Goal: Ask a question: Seek information or help from site administrators or community

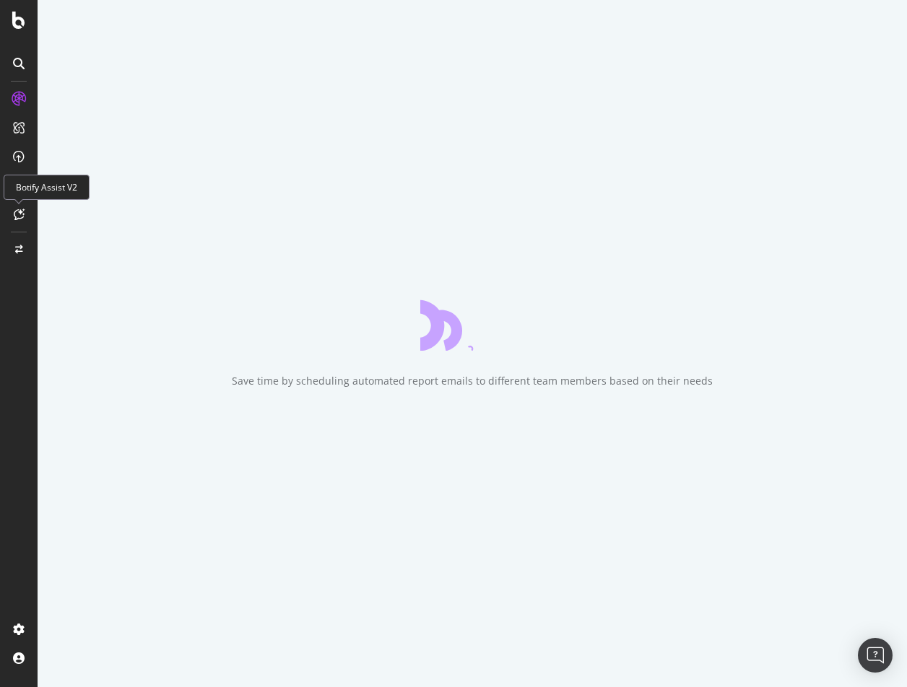
click at [18, 210] on icon at bounding box center [19, 215] width 11 height 12
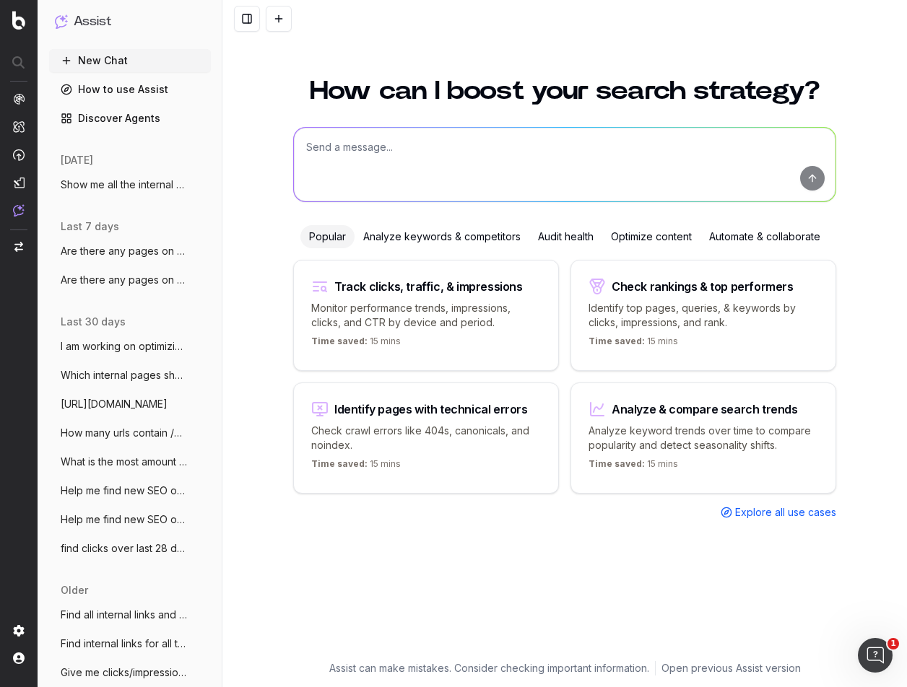
click at [546, 164] on textarea at bounding box center [564, 165] width 541 height 74
paste textarea "[URL][DOMAIN_NAME] (this one is done) [URL][DOMAIN_NAME]"
type textarea "[URL][DOMAIN_NAME] (this one is done) [URL][DOMAIN_NAME]"
click at [382, 154] on textarea at bounding box center [564, 165] width 541 height 74
paste textarea "[URL][DOMAIN_NAME] [URL][DOMAIN_NAME] [URL][DOMAIN_NAME] [URL][DOMAIN_NAME] [UR…"
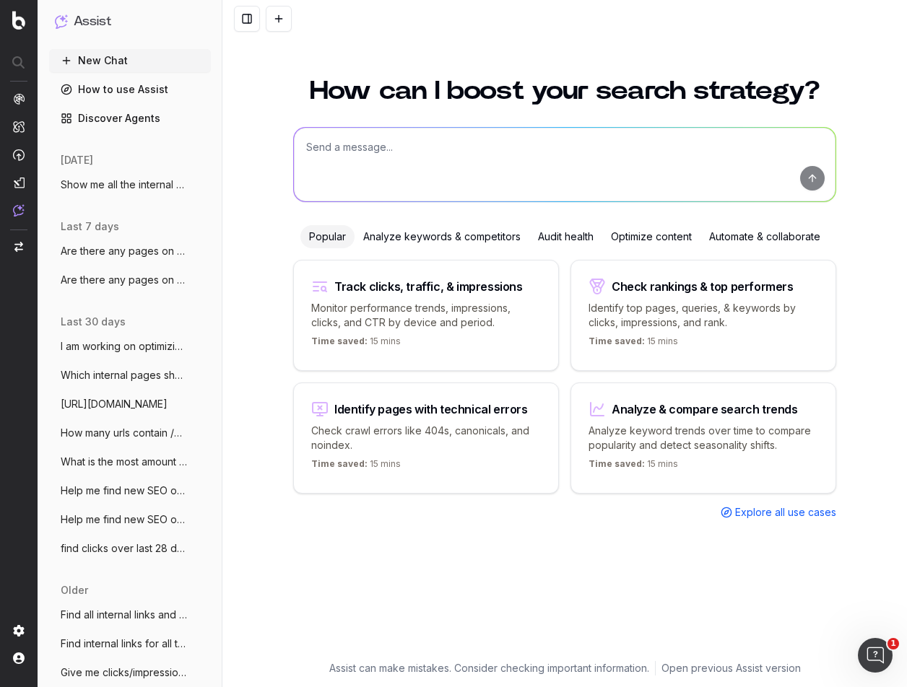
type textarea "[URL][DOMAIN_NAME] [URL][DOMAIN_NAME] [URL][DOMAIN_NAME] [URL][DOMAIN_NAME] [UR…"
click at [470, 161] on textarea at bounding box center [564, 165] width 541 height 74
paste textarea "[URL][DOMAIN_NAME] [URL][DOMAIN_NAME] [URL][DOMAIN_NAME] [URL][DOMAIN_NAME] [UR…"
type textarea "Can you check these urls to see if any of them have been duplicated? [URL][DOMA…"
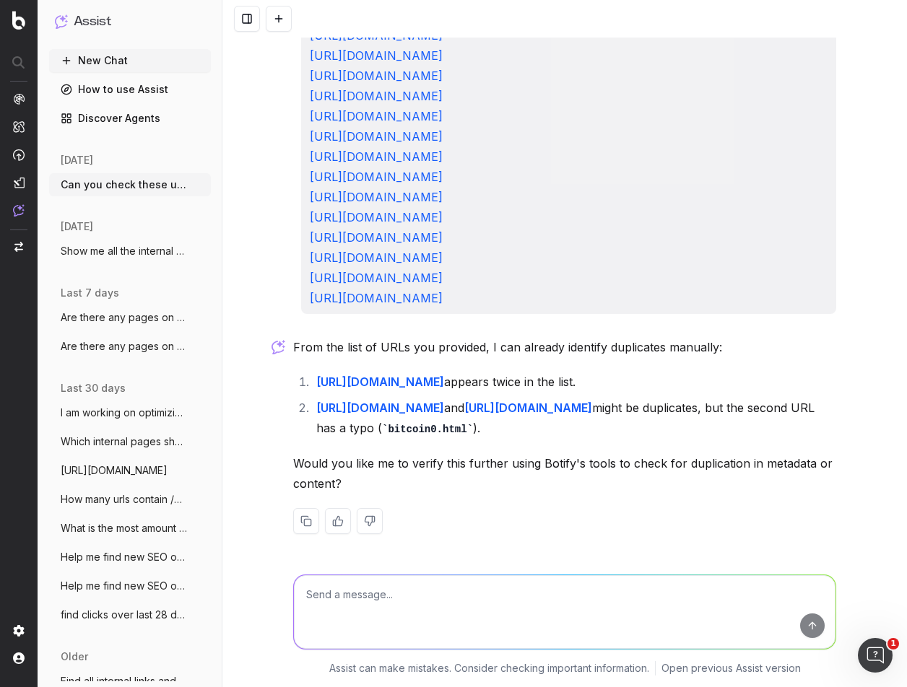
scroll to position [1292, 0]
click at [505, 619] on textarea at bounding box center [564, 612] width 541 height 74
click at [117, 62] on button "New Chat" at bounding box center [130, 60] width 162 height 23
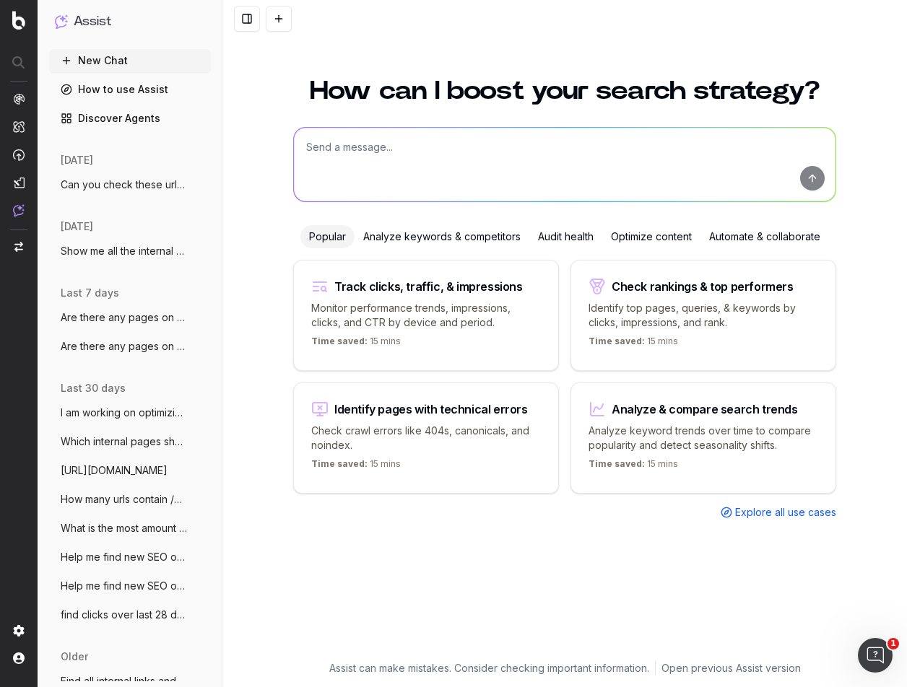
click at [393, 157] on textarea at bounding box center [564, 165] width 541 height 74
type textarea "T"
type textarea "Your task is to"
click at [809, 508] on span "Explore all use cases" at bounding box center [785, 512] width 101 height 14
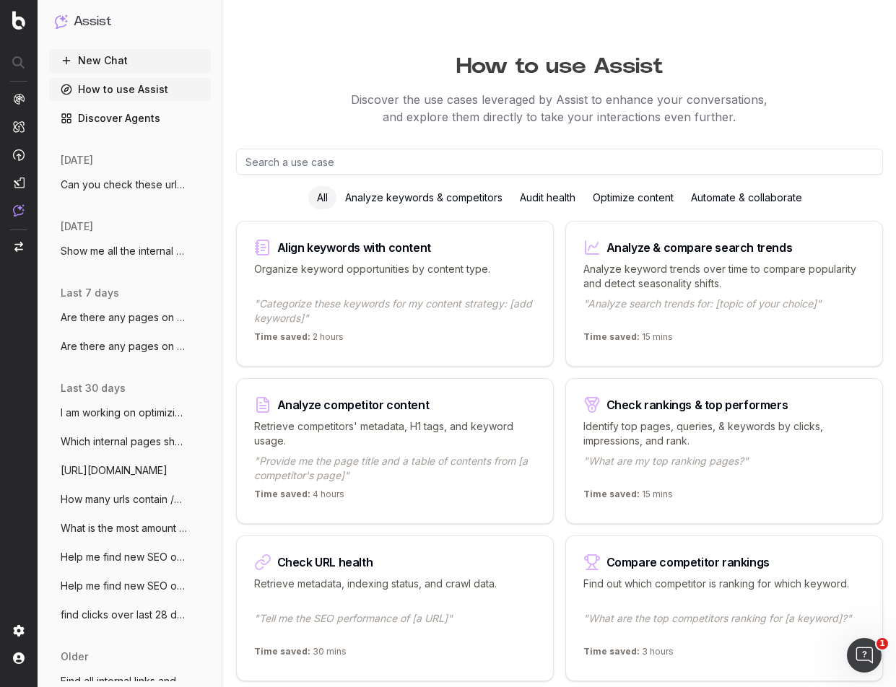
click at [363, 194] on div "Analyze keywords & competitors" at bounding box center [423, 197] width 175 height 23
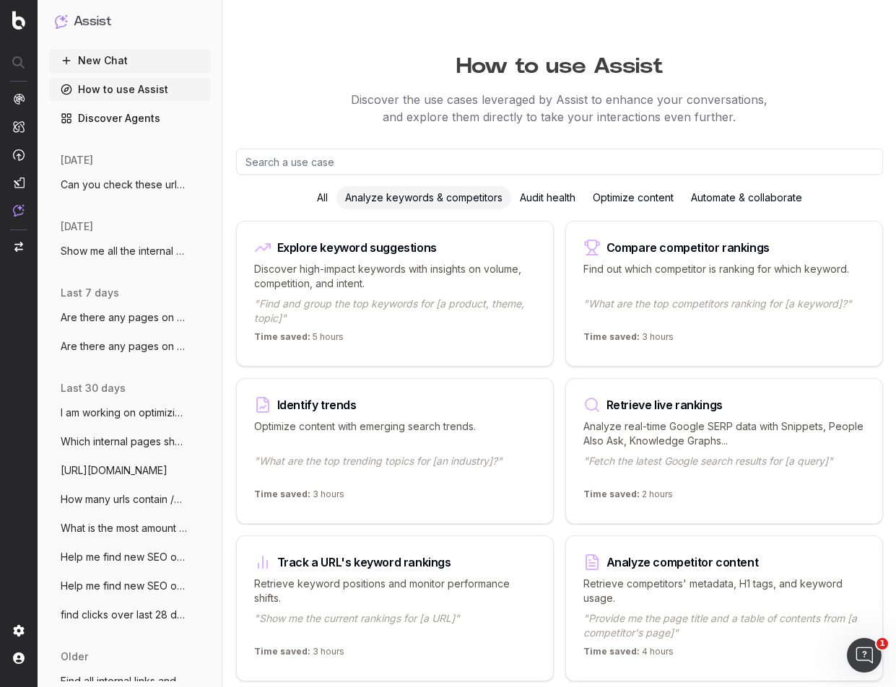
click at [616, 202] on div "Optimize content" at bounding box center [633, 197] width 98 height 23
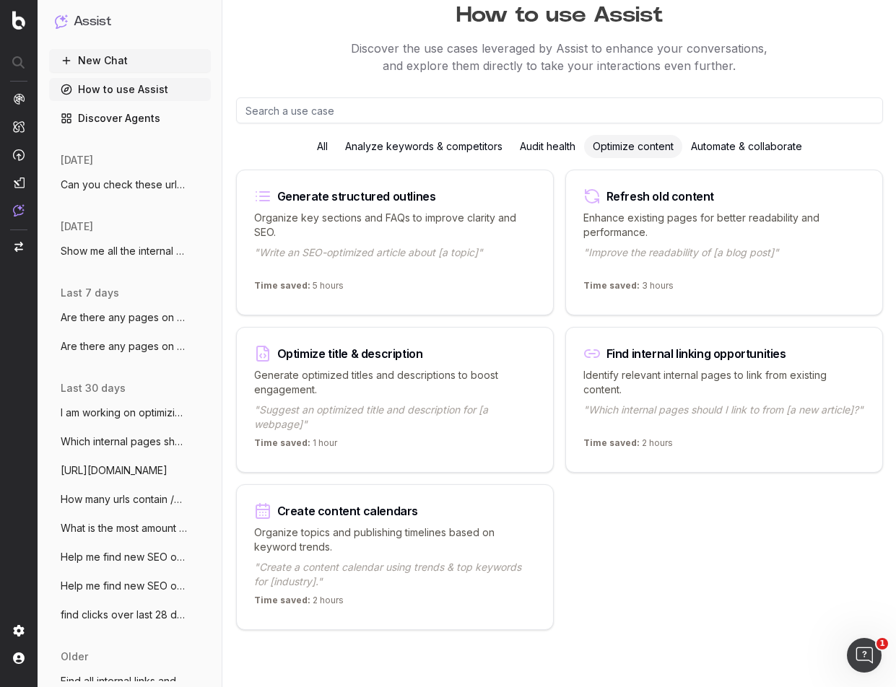
scroll to position [52, 0]
click at [384, 115] on input "text" at bounding box center [559, 110] width 647 height 26
click at [120, 58] on button "New Chat" at bounding box center [130, 60] width 162 height 23
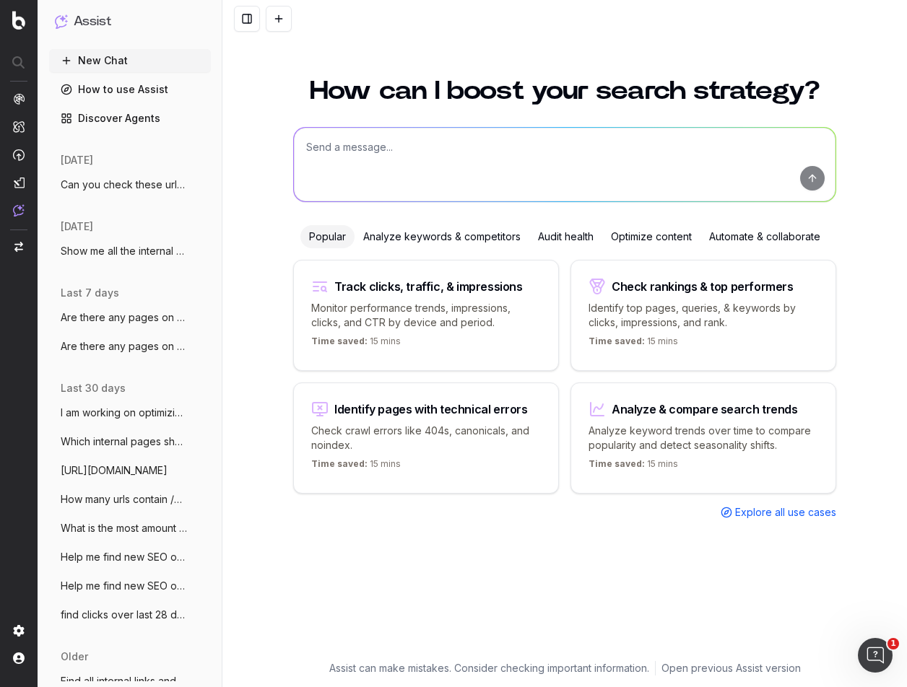
click at [575, 134] on textarea at bounding box center [564, 165] width 541 height 74
type textarea "W"
paste textarea "[URL][DOMAIN_NAME] [URL][DOMAIN_NAME] [URL][DOMAIN_NAME] [URL][DOMAIN_NAME] [UR…"
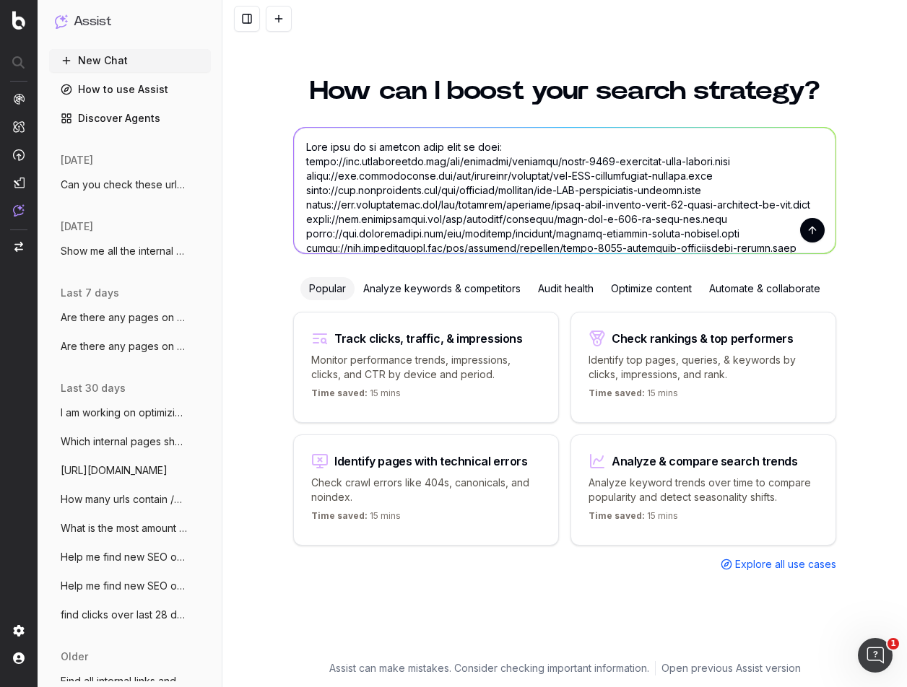
click at [544, 147] on textarea at bounding box center [564, 191] width 541 height 126
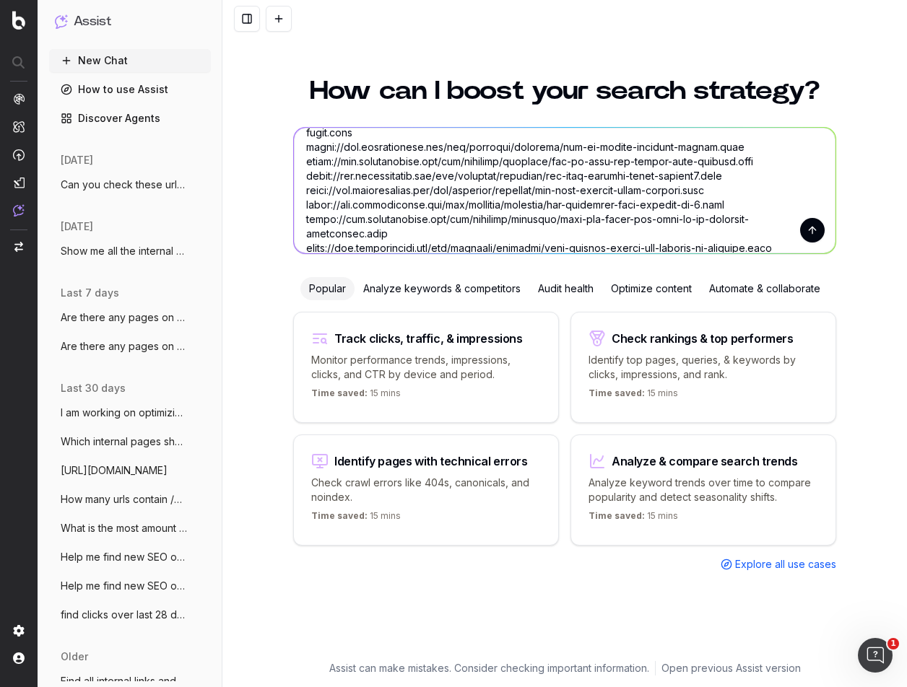
scroll to position [837, 0]
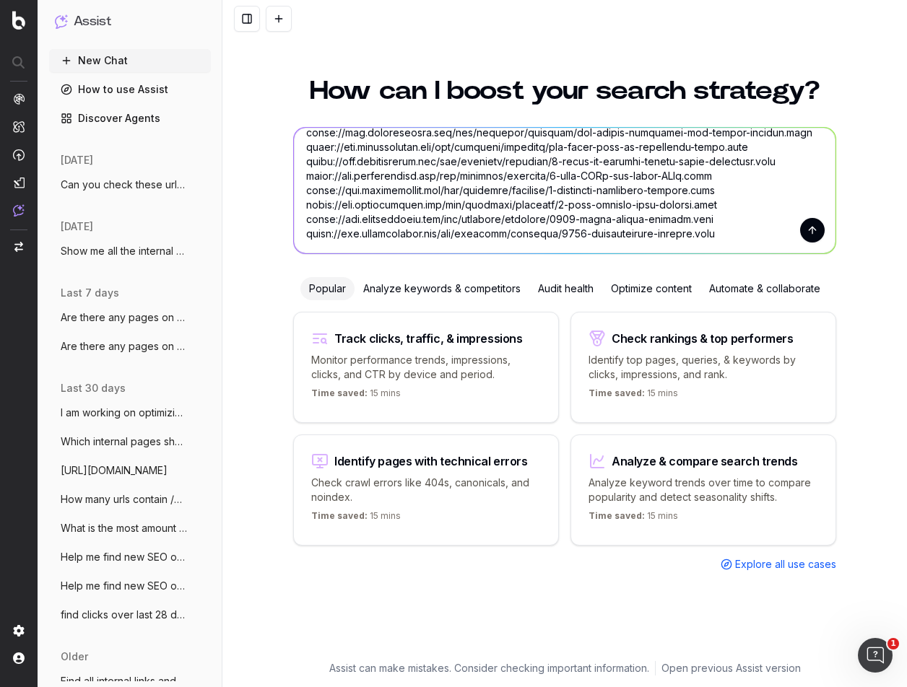
click at [736, 225] on textarea at bounding box center [564, 191] width 541 height 126
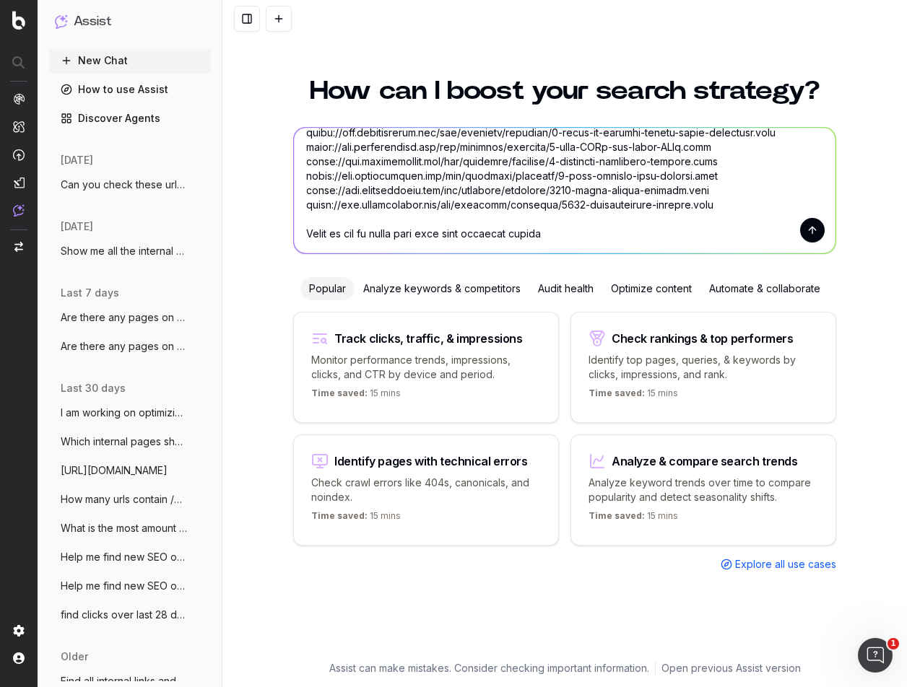
type textarea "Your task is to analyze this list of urls: [URL][DOMAIN_NAME] [URL][DOMAIN_NAME…"
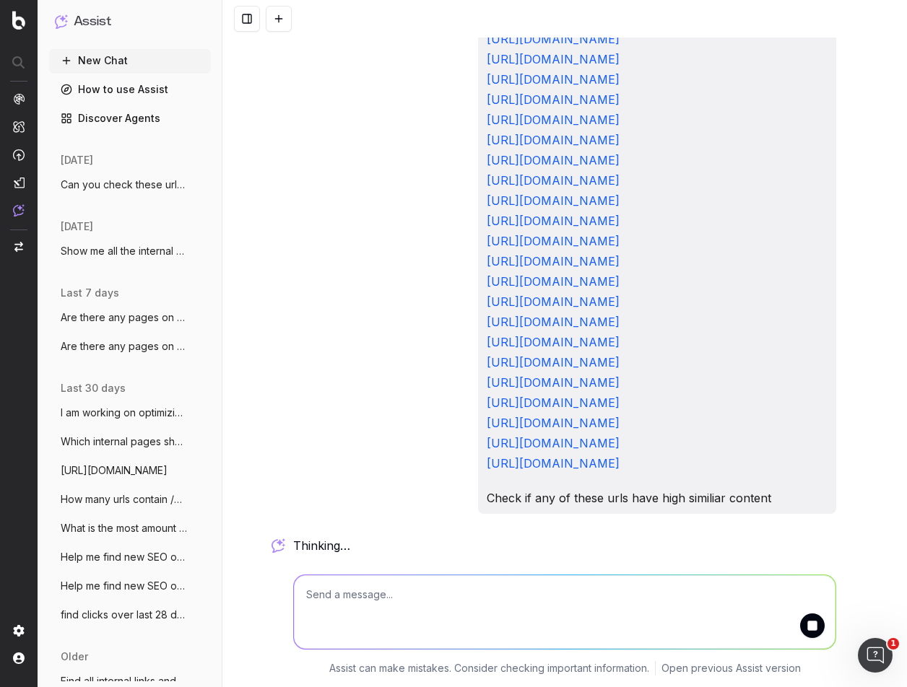
scroll to position [1086, 0]
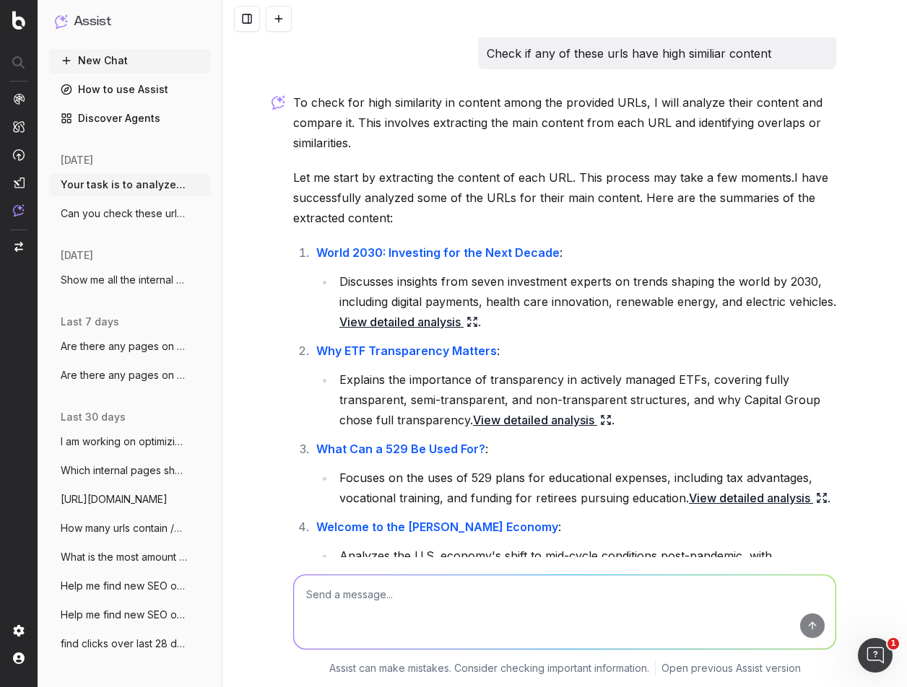
scroll to position [1929, 0]
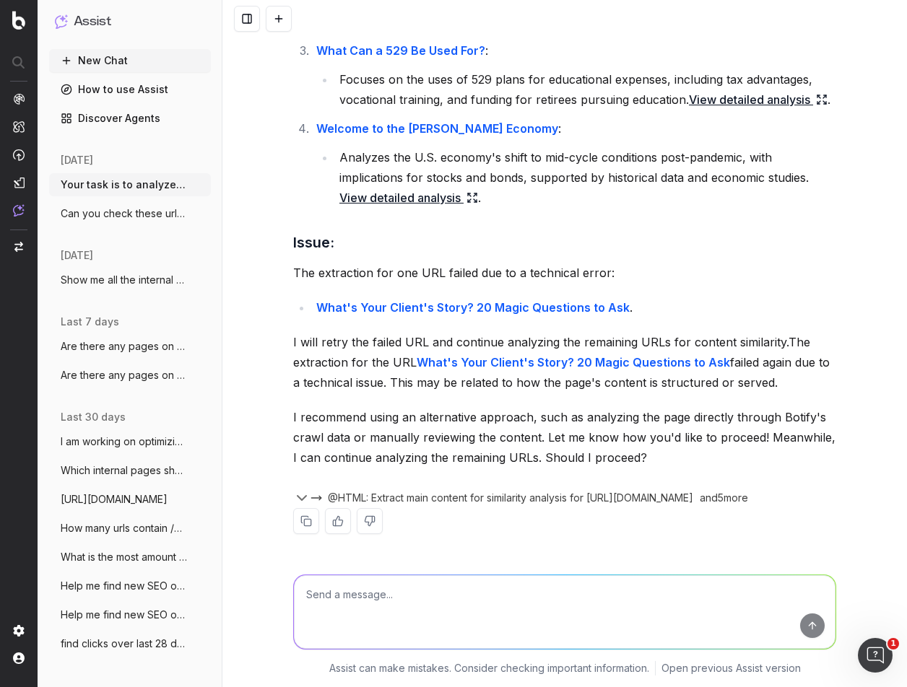
click at [508, 596] on textarea at bounding box center [564, 612] width 541 height 74
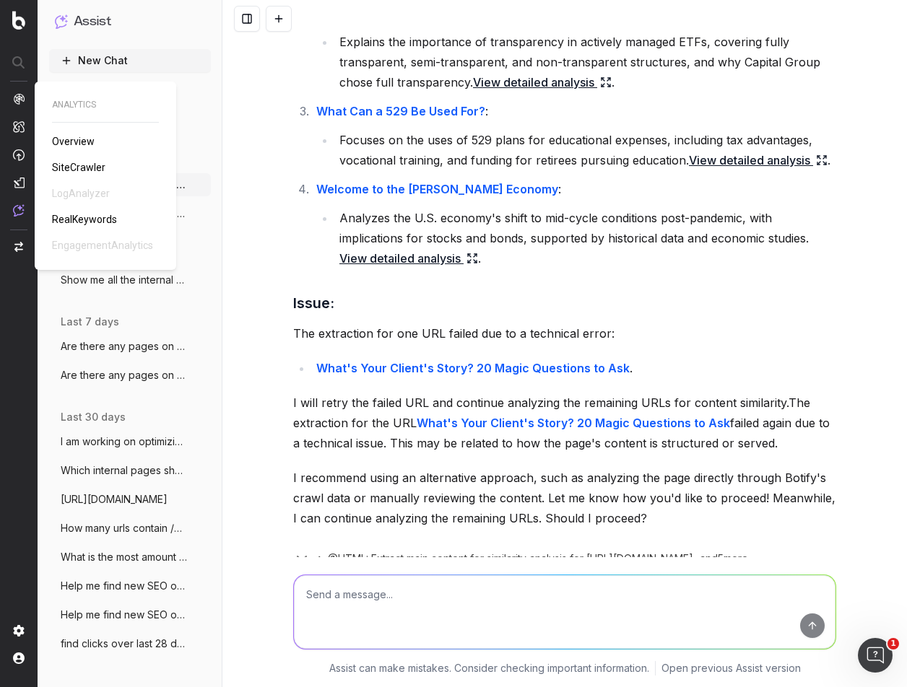
click at [70, 168] on span "SiteCrawler" at bounding box center [78, 168] width 53 height 12
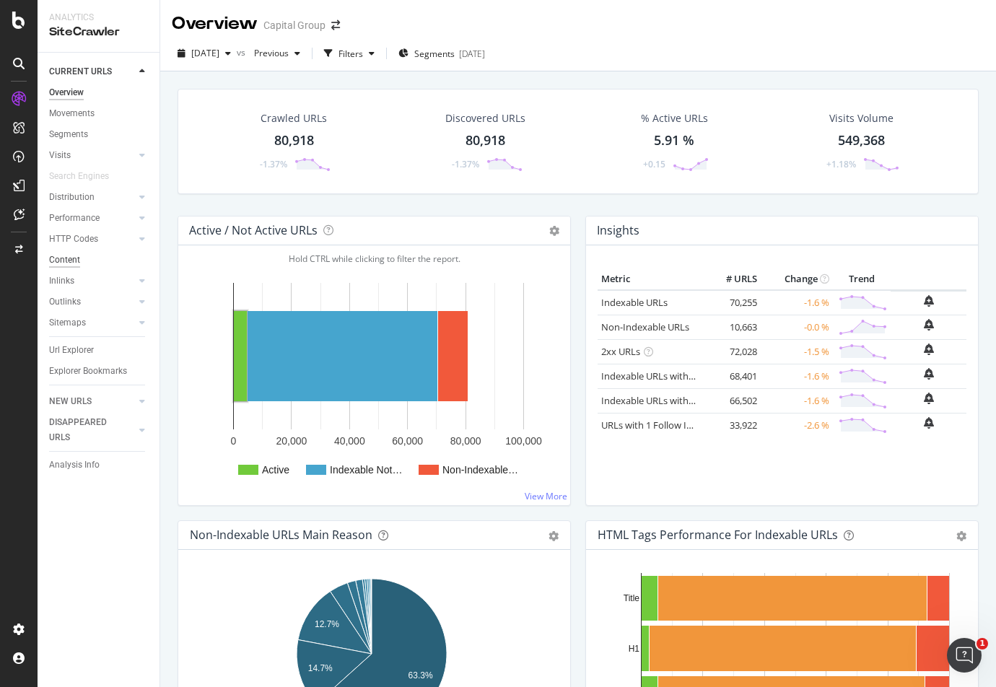
click at [69, 259] on div "Content" at bounding box center [64, 260] width 31 height 15
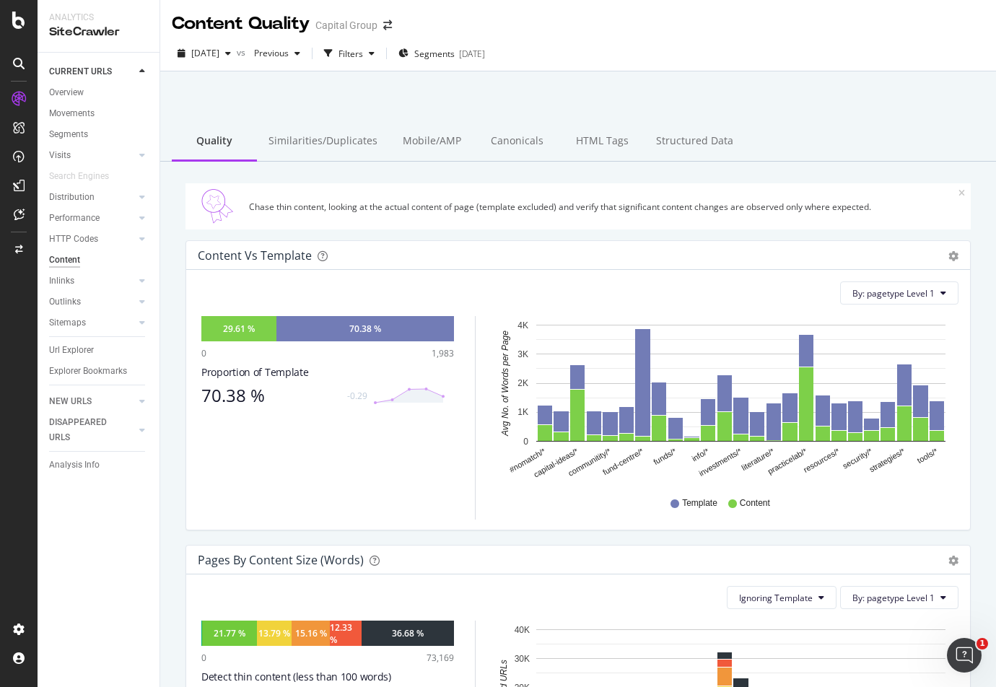
click at [108, 549] on div "CURRENT URLS Overview Movements Segments Visits Analysis Orphan URLs Search Eng…" at bounding box center [99, 370] width 122 height 635
click at [332, 137] on div "Similarities/Duplicates" at bounding box center [323, 142] width 132 height 40
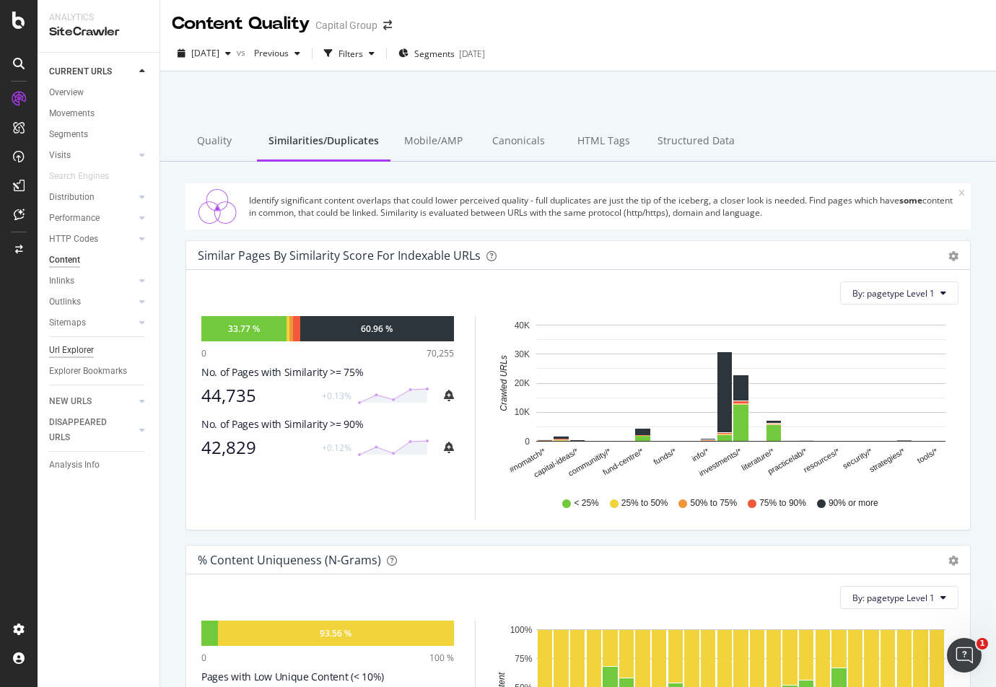
click at [82, 352] on div "Url Explorer" at bounding box center [71, 350] width 45 height 15
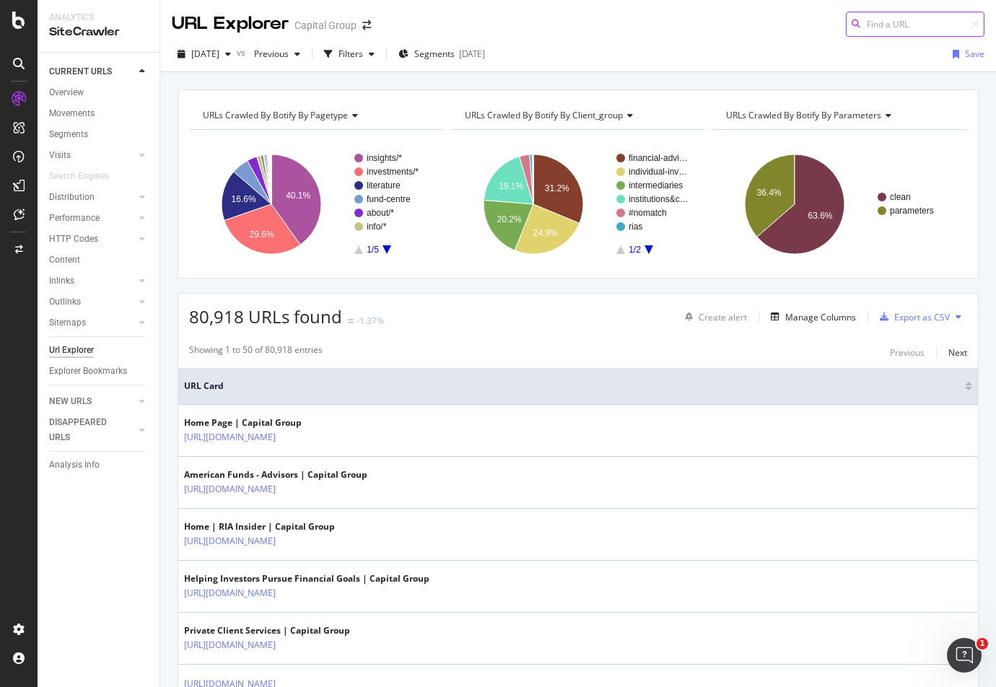
paste input "[URL][DOMAIN_NAME]"
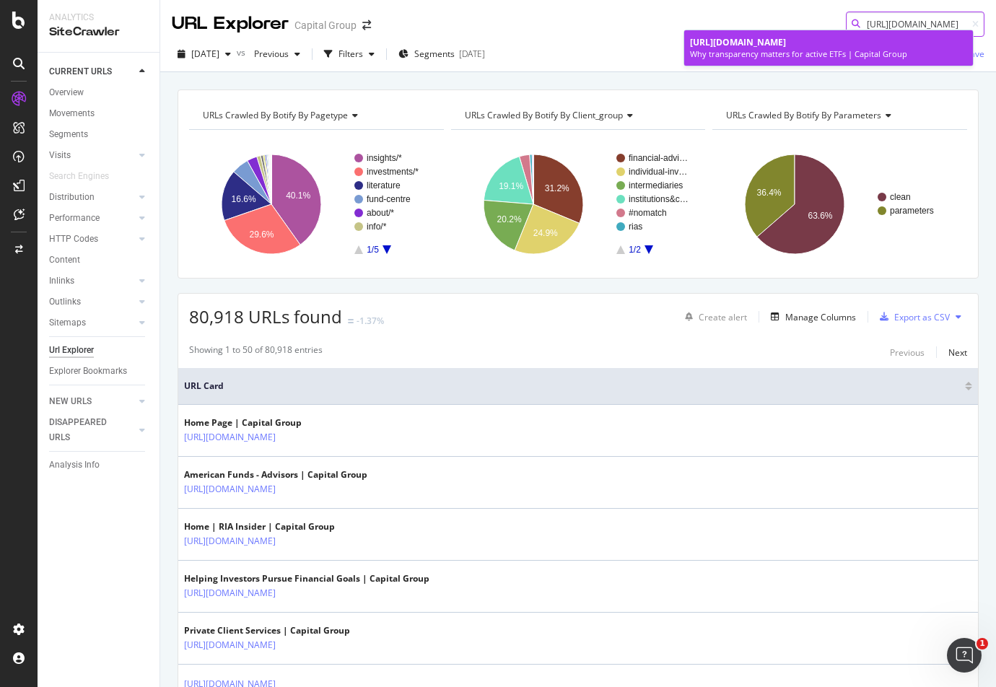
type input "[URL][DOMAIN_NAME]"
click at [843, 48] on div "[URL][DOMAIN_NAME]" at bounding box center [828, 42] width 277 height 12
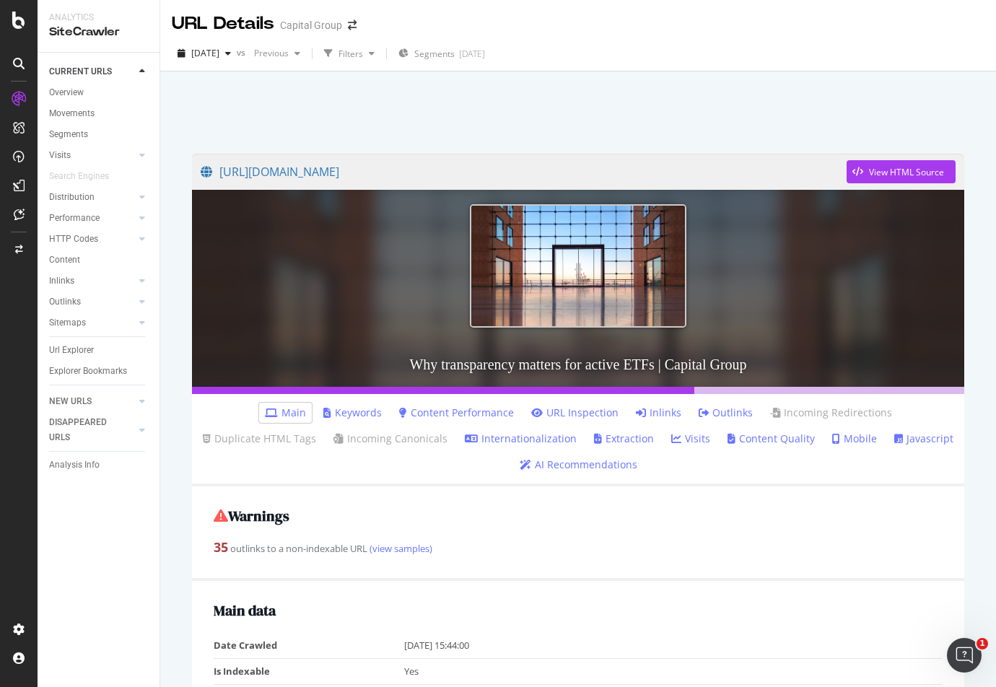
click at [417, 416] on link "Content Performance" at bounding box center [456, 413] width 115 height 14
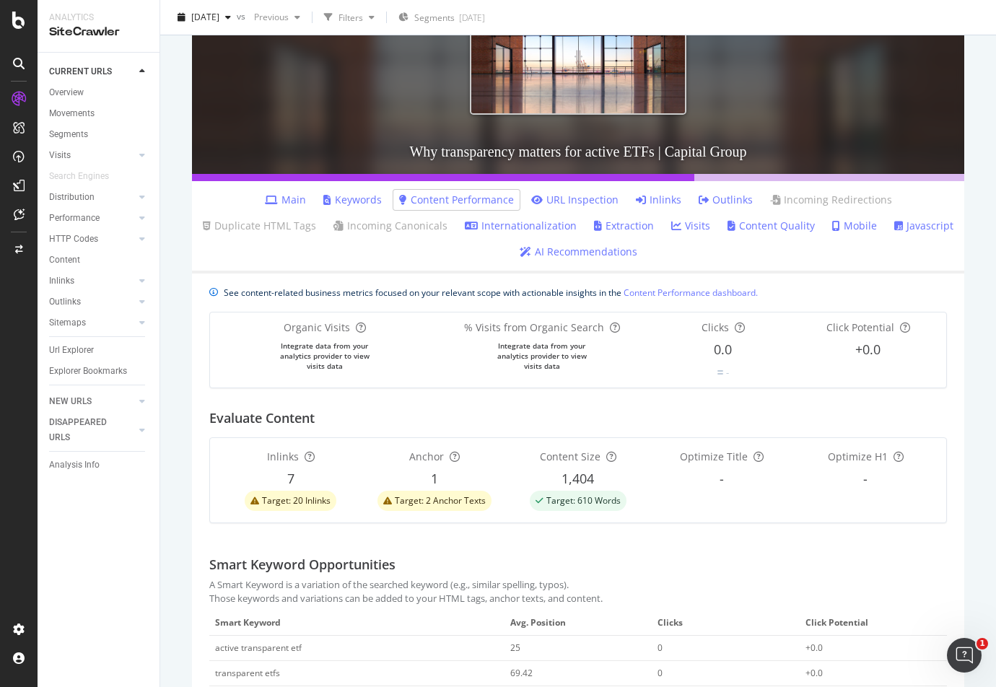
scroll to position [100, 0]
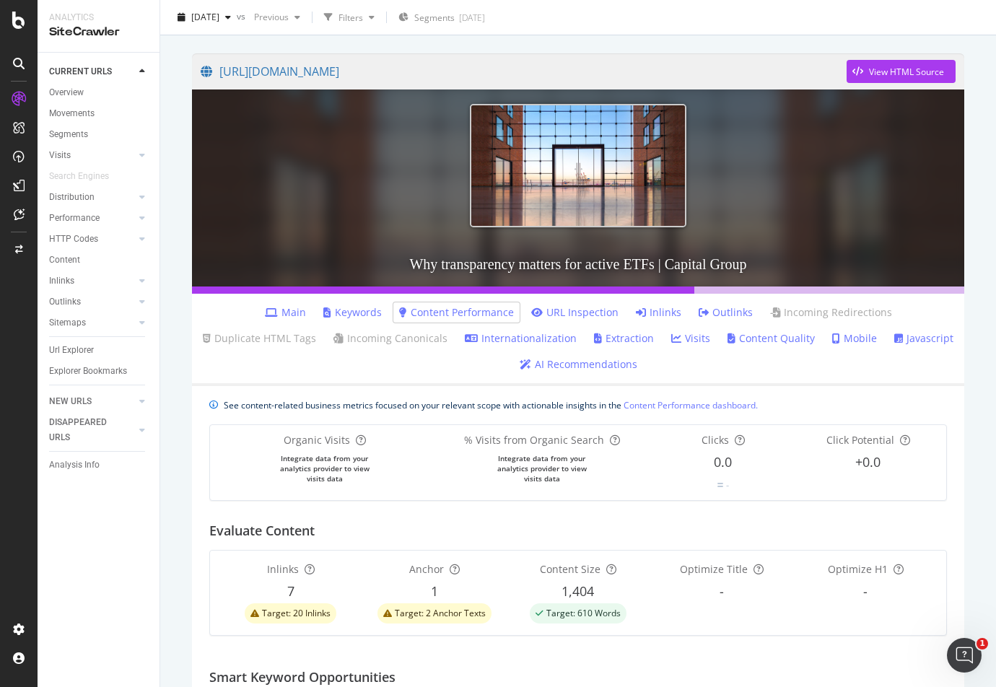
click at [728, 342] on link "Content Quality" at bounding box center [771, 338] width 87 height 14
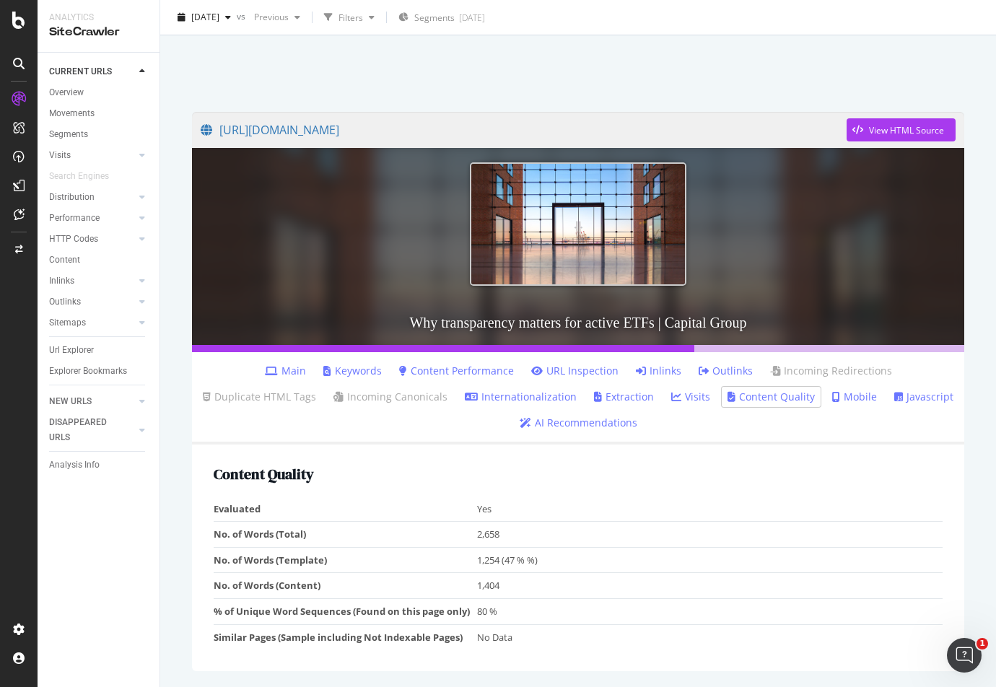
scroll to position [65, 0]
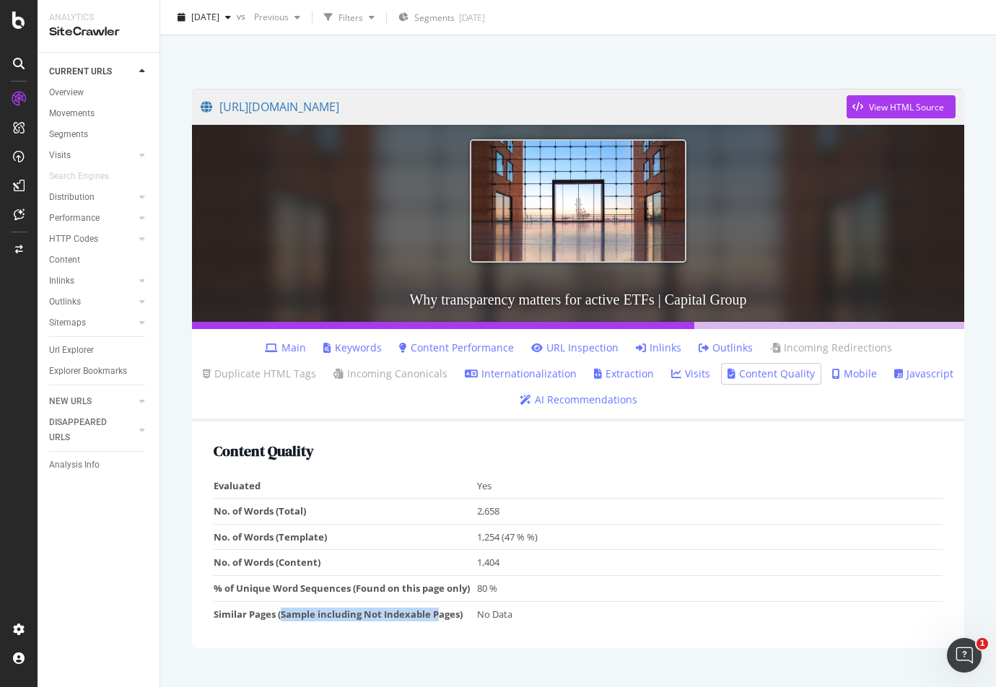
drag, startPoint x: 281, startPoint y: 586, endPoint x: 440, endPoint y: 591, distance: 158.9
click at [440, 601] on td "Similar Pages (Sample including Not Indexable Pages)" at bounding box center [345, 613] width 263 height 25
click at [318, 608] on div "Content Quality Evaluated Yes No. of Words (Total) 2,658 No. of Words (Template…" at bounding box center [578, 535] width 772 height 227
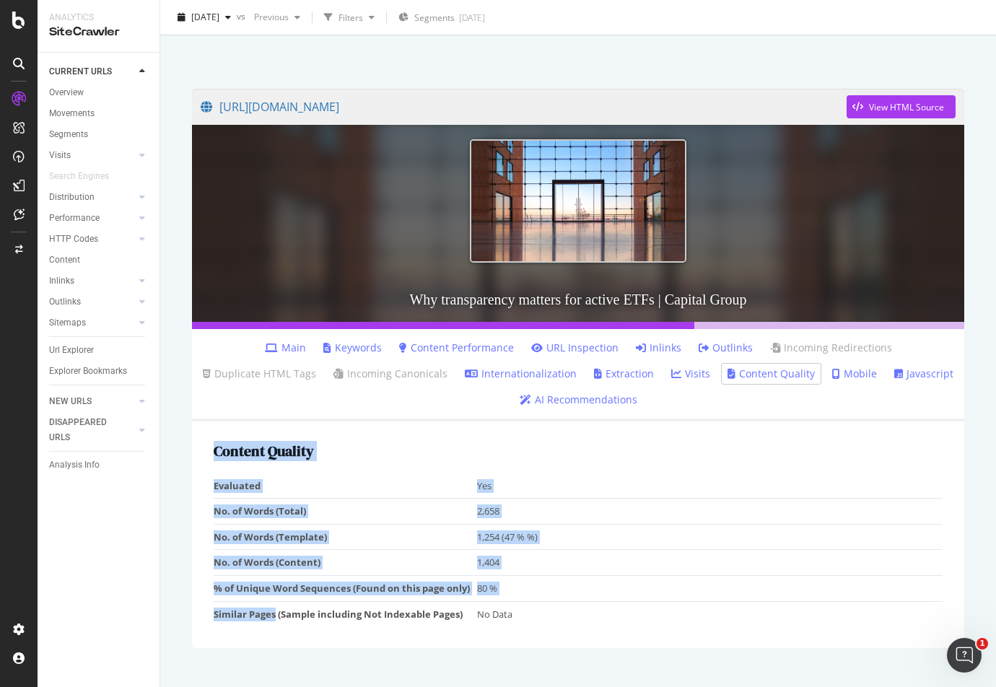
drag, startPoint x: 270, startPoint y: 588, endPoint x: 209, endPoint y: 588, distance: 61.4
click at [209, 588] on div "Content Quality Evaluated Yes No. of Words (Total) 2,658 No. of Words (Template…" at bounding box center [578, 535] width 772 height 227
click at [263, 613] on div "Content Quality Evaluated Yes No. of Words (Total) 2,658 No. of Words (Template…" at bounding box center [578, 535] width 772 height 227
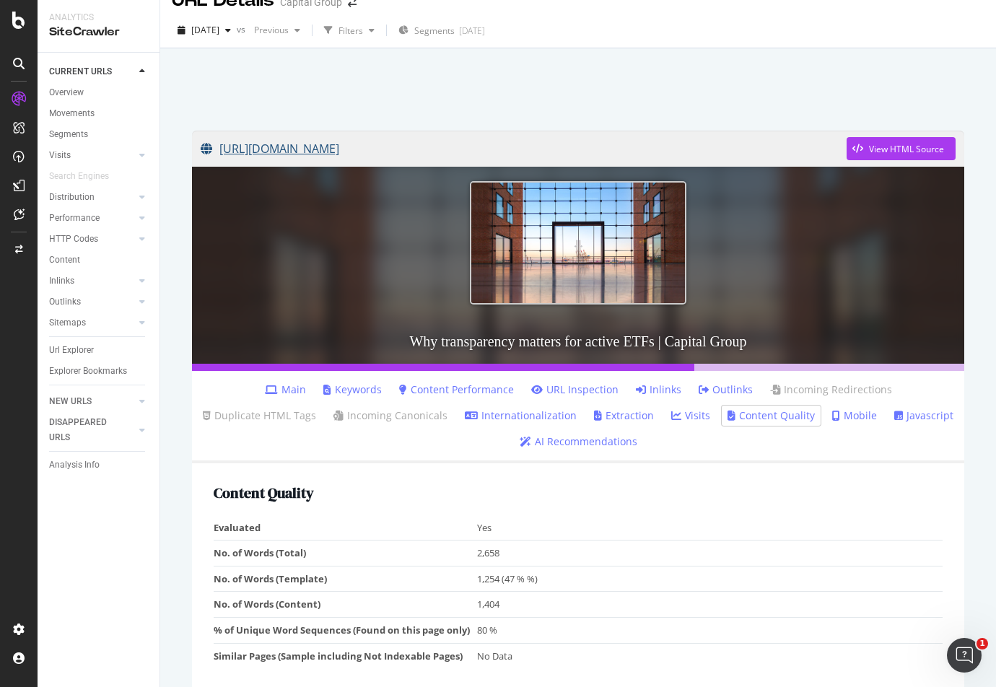
scroll to position [0, 0]
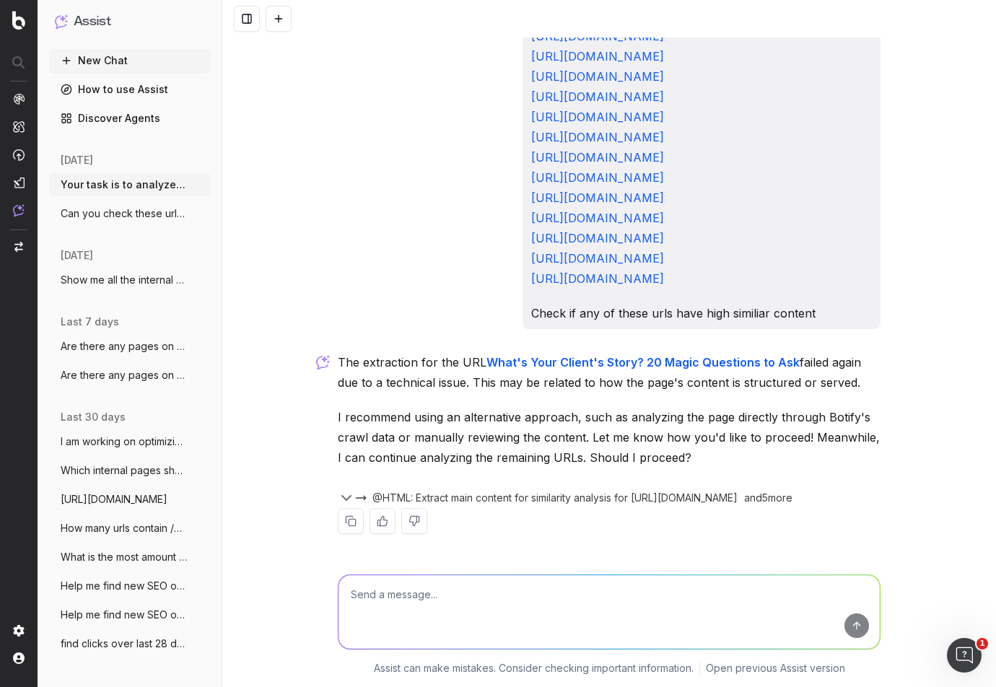
click at [490, 598] on textarea at bounding box center [609, 612] width 541 height 74
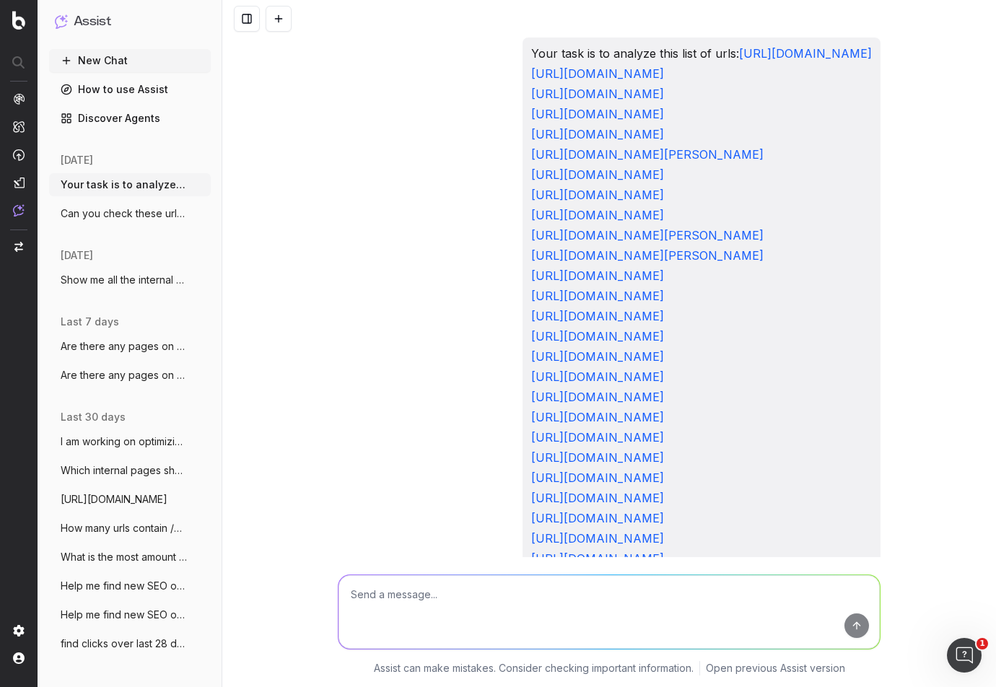
drag, startPoint x: 828, startPoint y: 495, endPoint x: 332, endPoint y: 44, distance: 670.5
click at [523, 44] on div "Your task is to analyze this list of urls: https://www.capitalgroup.com/ria/ins…" at bounding box center [702, 597] width 358 height 1118
copy p "Your task is to analyze this list of urls: https://www.capitalgroup.com/ria/ins…"
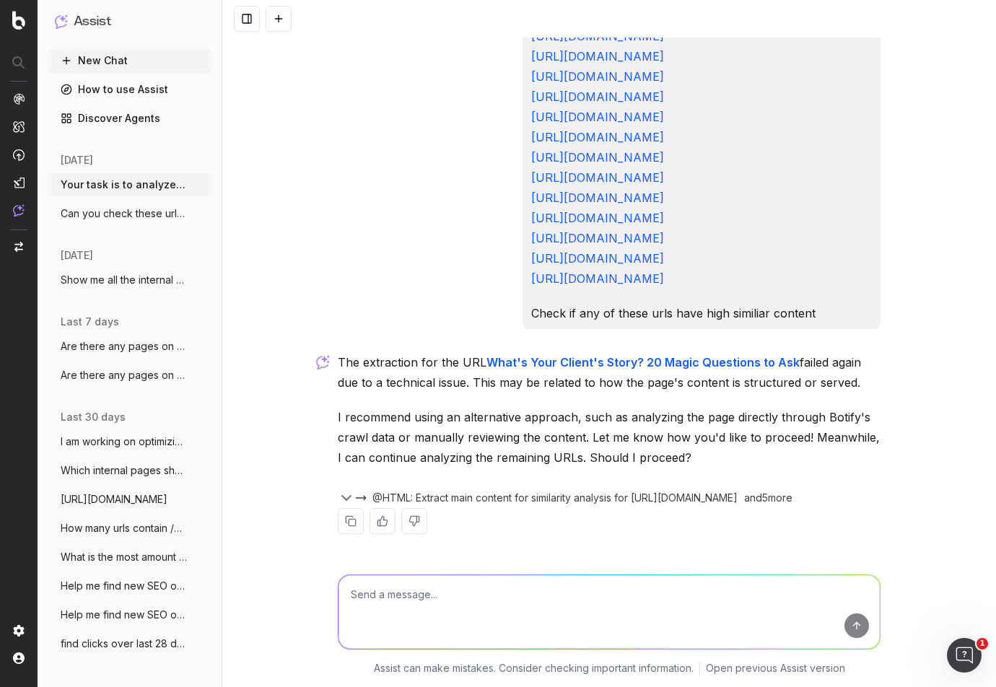
scroll to position [1271, 0]
click at [404, 609] on textarea at bounding box center [609, 612] width 541 height 74
click at [406, 600] on textarea at bounding box center [609, 612] width 541 height 74
paste textarea "Your task is to analyze this list of urls: [URL][DOMAIN_NAME] [URL][DOMAIN_NAME…"
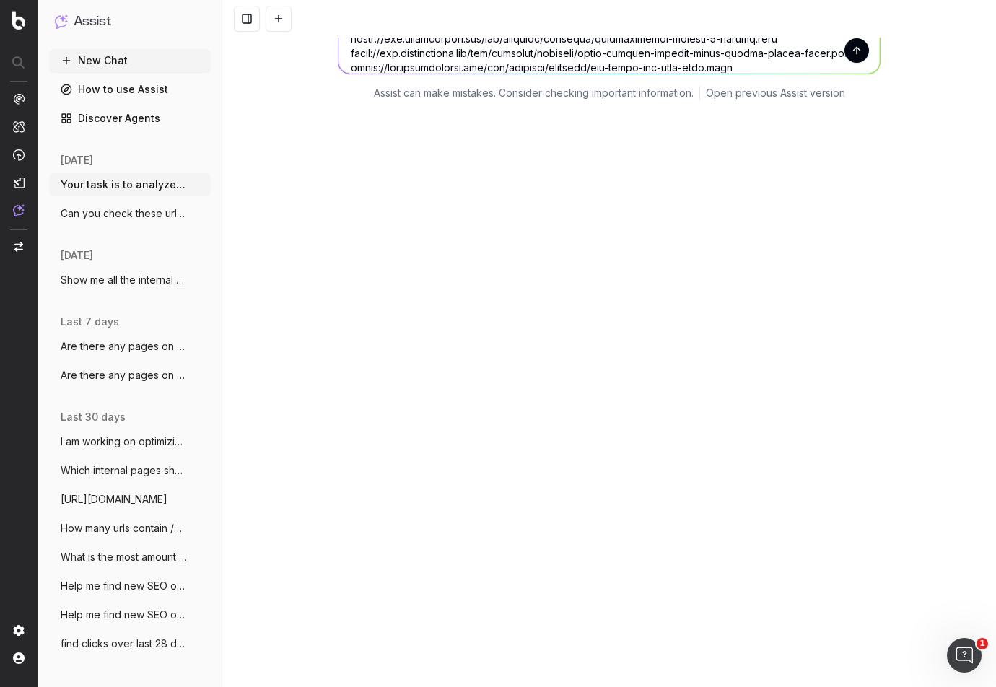
scroll to position [0, 0]
click at [544, 74] on textarea at bounding box center [609, 11] width 541 height 126
type textarea "Your task is to analyze this list of urls: [URL][DOMAIN_NAME] [URL][DOMAIN_NAME…"
click at [129, 61] on button "New Chat" at bounding box center [130, 60] width 162 height 23
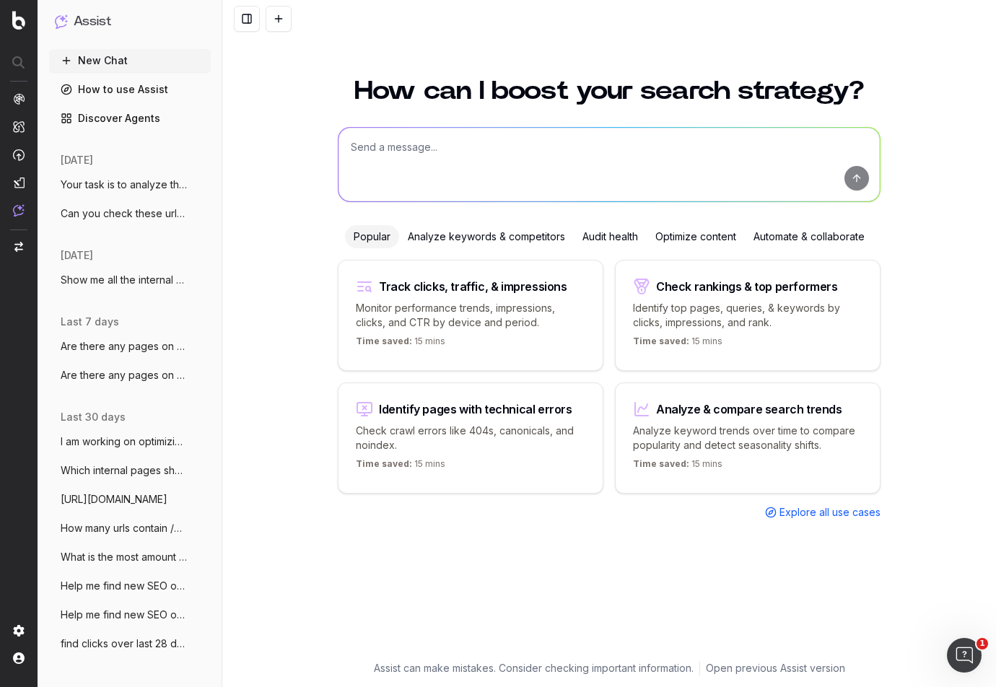
click at [407, 142] on textarea at bounding box center [609, 165] width 541 height 74
paste textarea "Your task is to analyze this list of urls: [URL][DOMAIN_NAME] [URL][DOMAIN_NAME…"
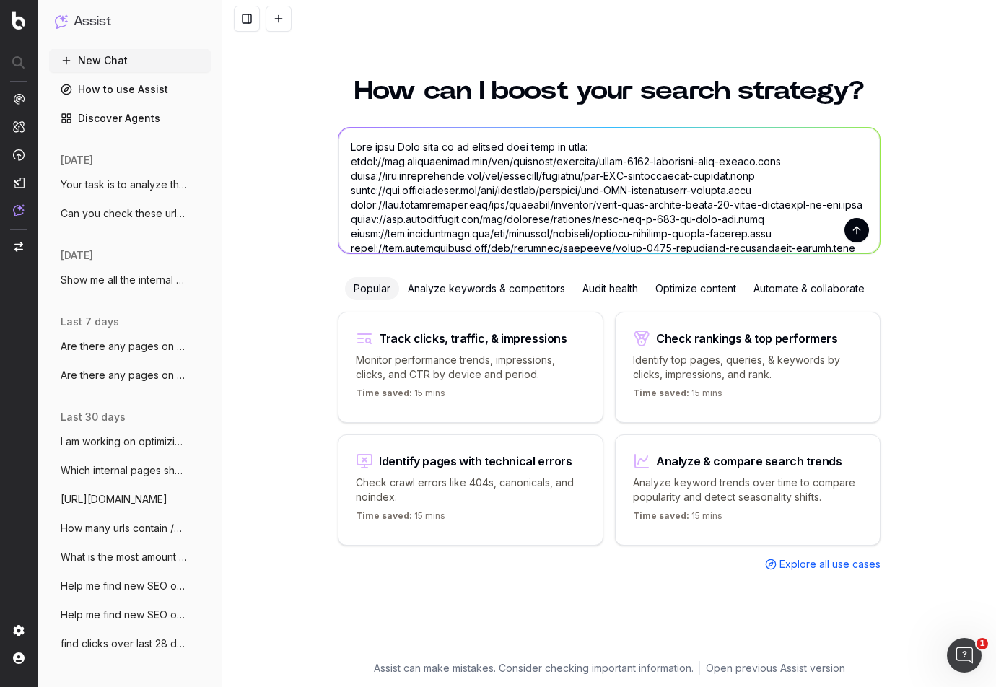
click at [585, 146] on textarea at bounding box center [609, 191] width 541 height 126
drag, startPoint x: 386, startPoint y: 145, endPoint x: 326, endPoint y: 145, distance: 59.2
click at [332, 145] on div "How can I boost your search strategy? Popular Analyze keywords & competitors Au…" at bounding box center [609, 361] width 554 height 601
click at [527, 144] on textarea at bounding box center [609, 191] width 541 height 126
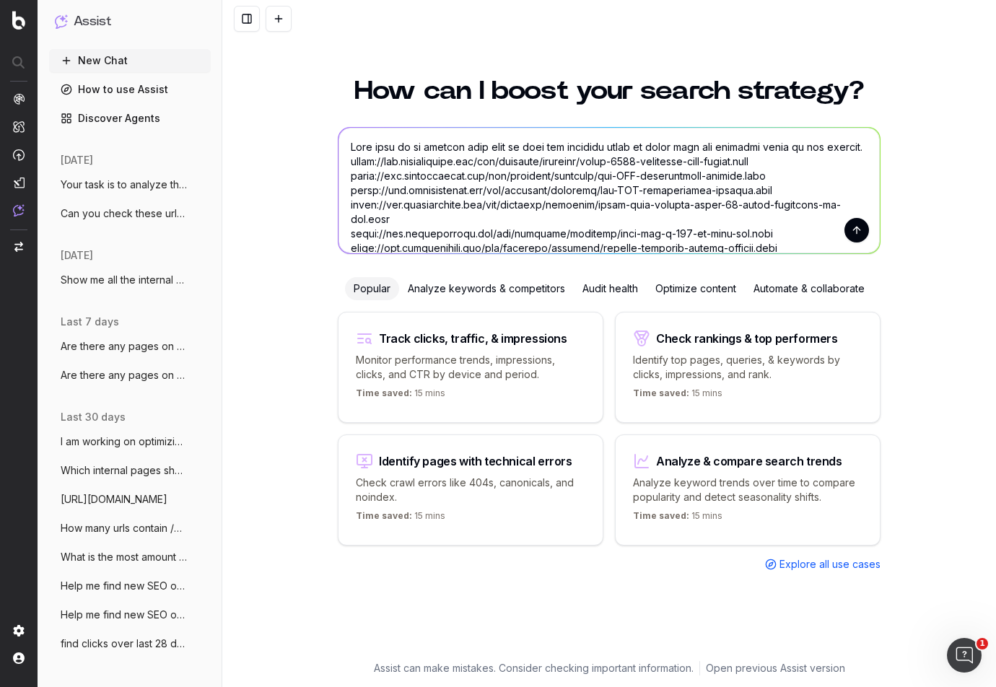
type textarea "Your task is to analyze this list of urls and identify which of these urls has …"
click at [860, 227] on button "submit" at bounding box center [857, 230] width 25 height 25
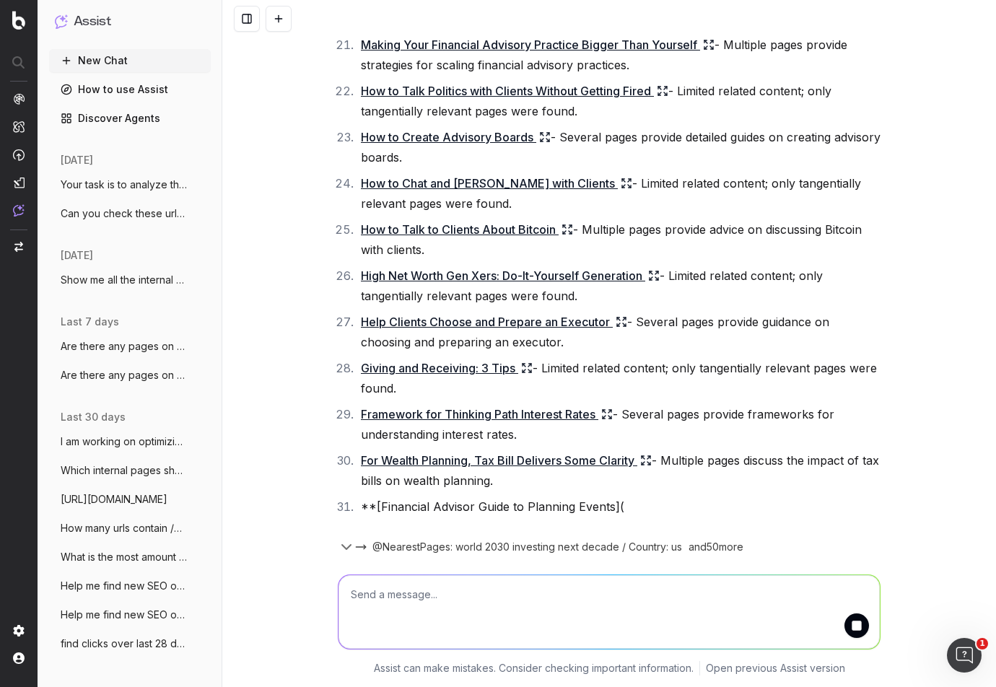
scroll to position [2749, 0]
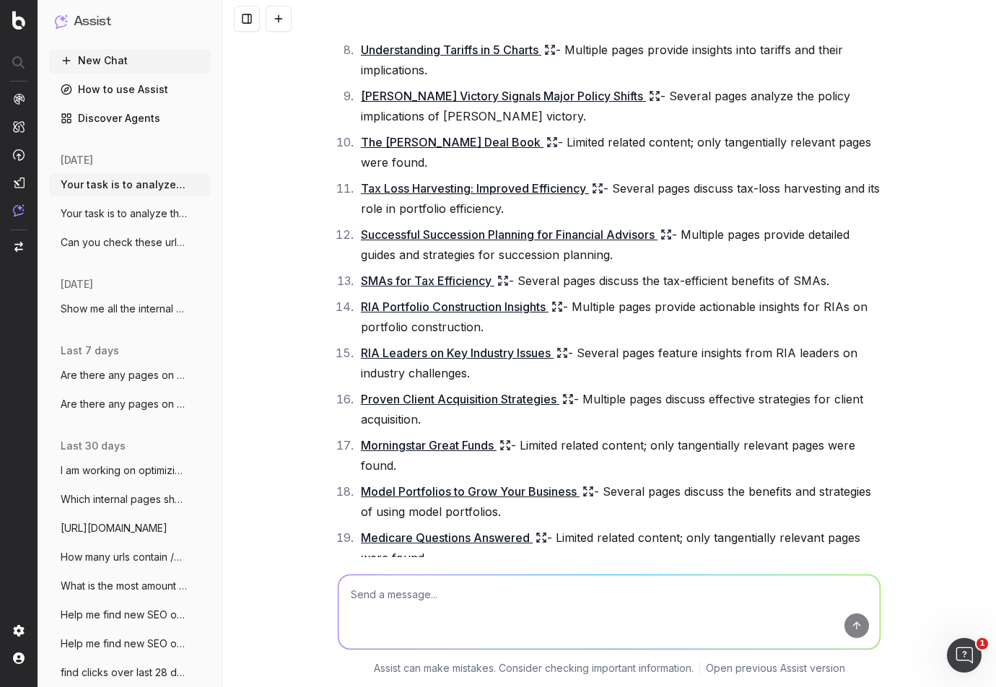
scroll to position [1733, 0]
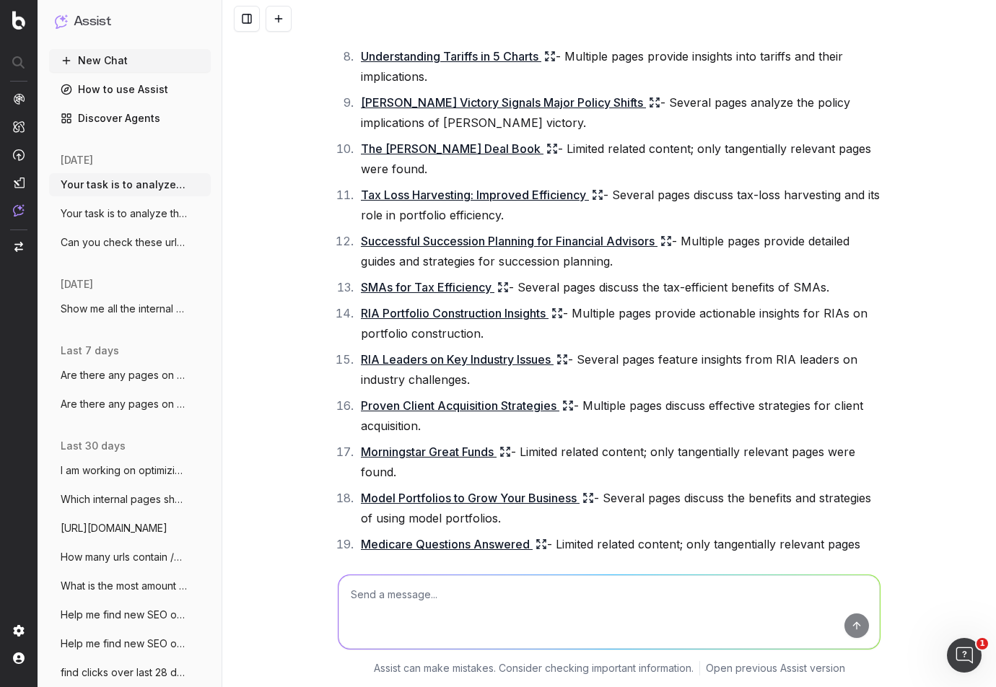
drag, startPoint x: 581, startPoint y: 178, endPoint x: 562, endPoint y: 194, distance: 25.1
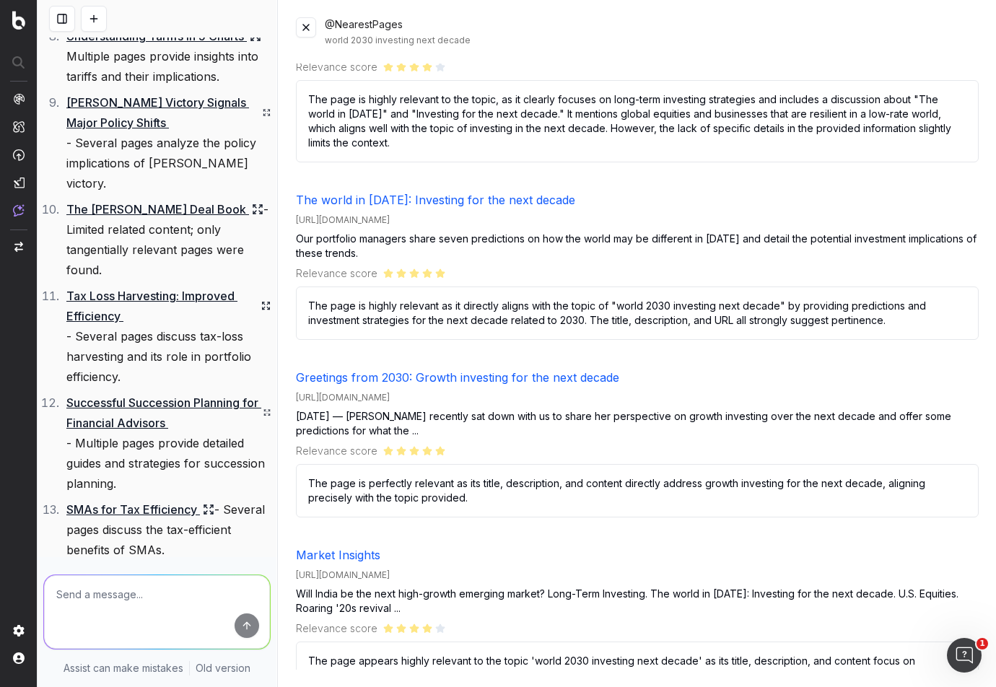
scroll to position [325, 0]
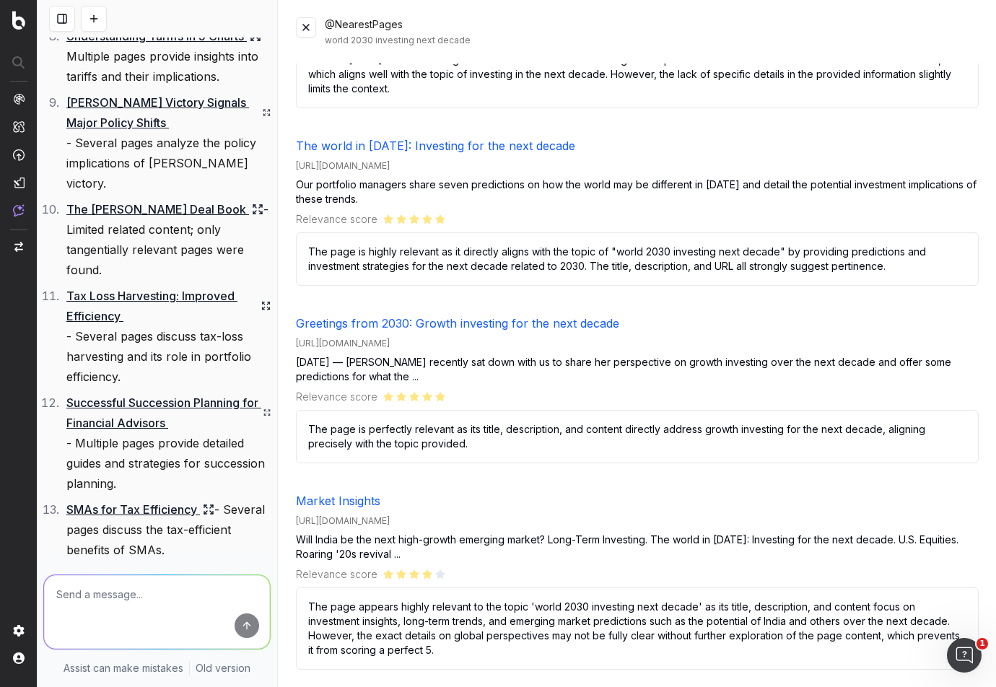
click at [310, 30] on button at bounding box center [306, 27] width 20 height 20
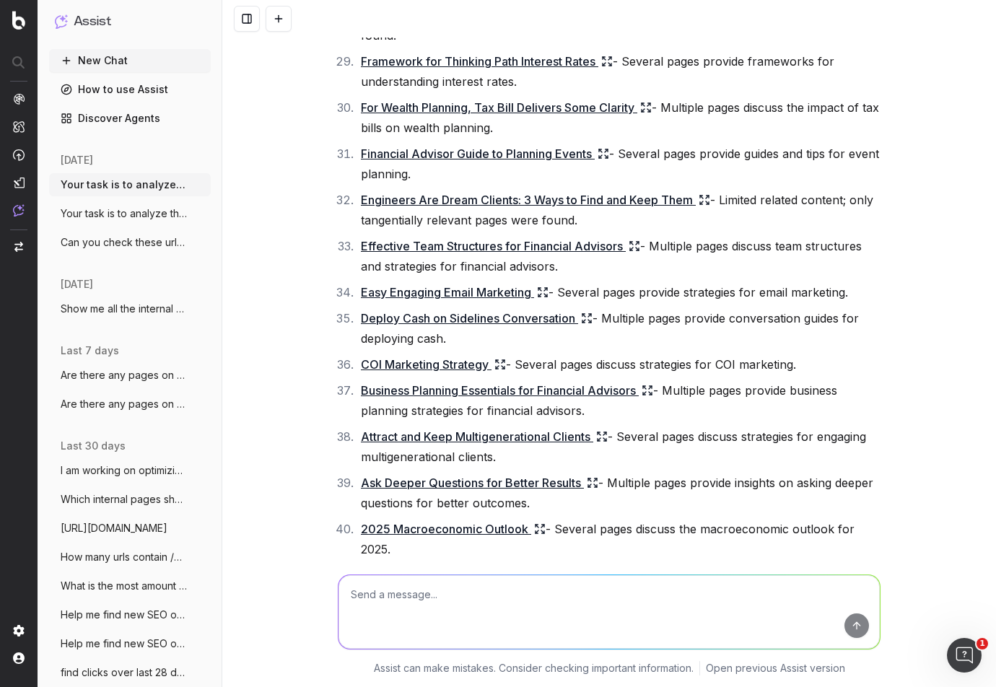
scroll to position [3249, 0]
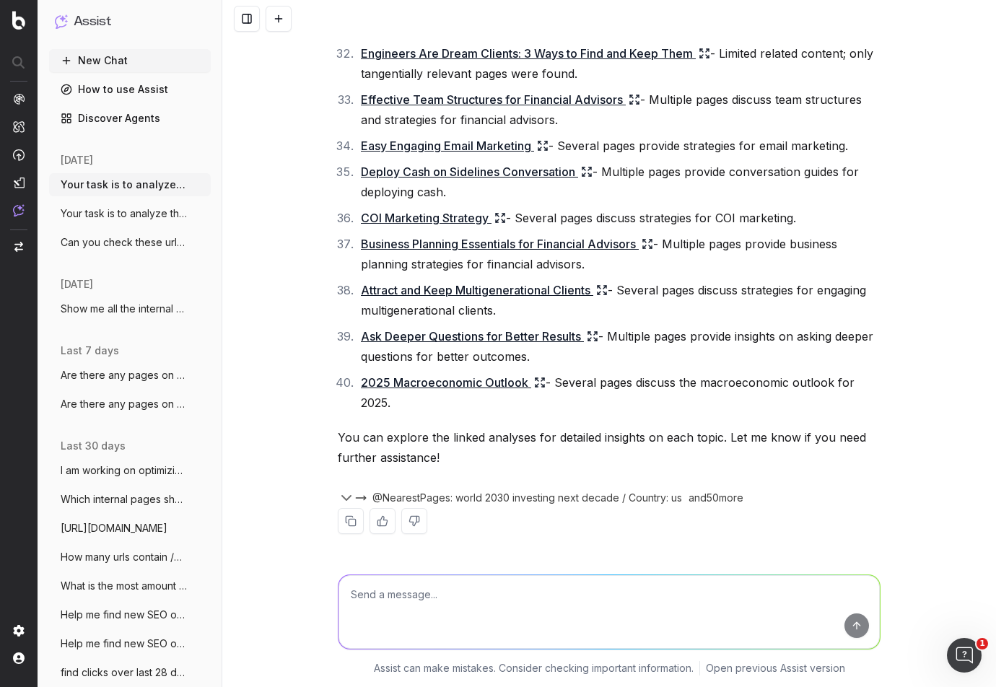
drag, startPoint x: 406, startPoint y: 206, endPoint x: 792, endPoint y: 404, distance: 434.3
copy ol "World 2030: Investing for the Next Decade - Several related pages discuss long-…"
click at [456, 593] on textarea at bounding box center [609, 612] width 541 height 74
type textarea "Can you regenerate the answer but instead of listing out the title of the page,…"
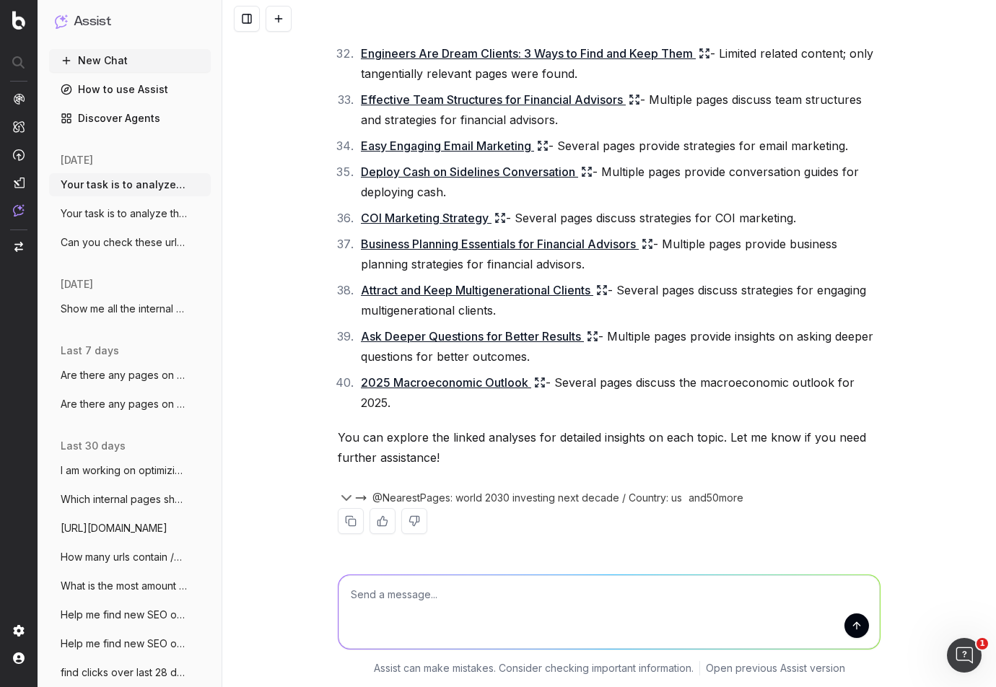
scroll to position [3324, 0]
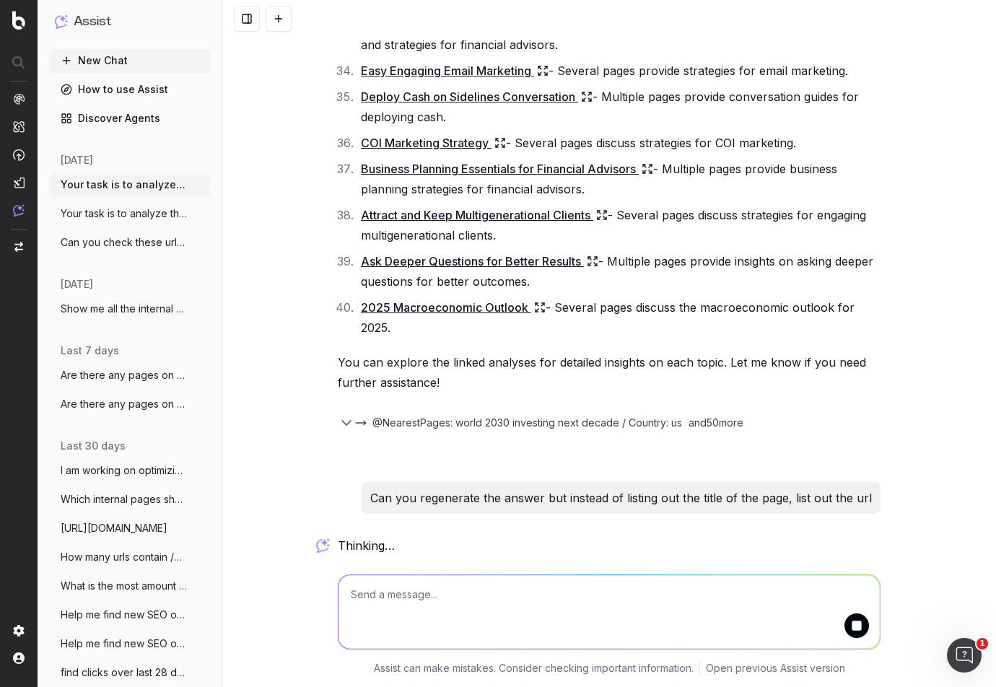
click at [472, 598] on textarea at bounding box center [609, 612] width 541 height 74
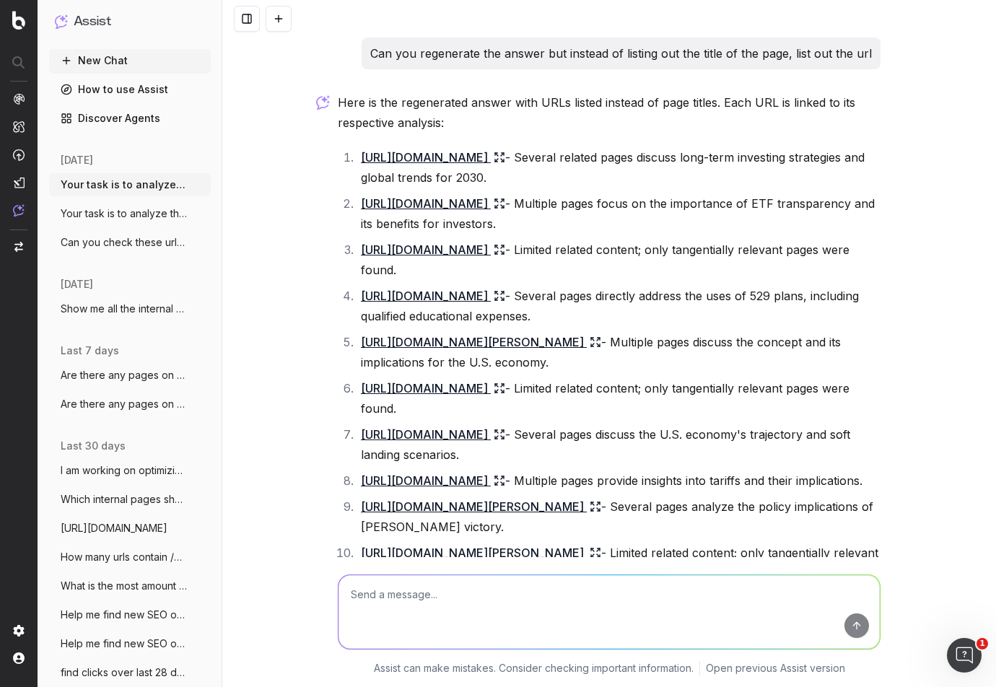
scroll to position [4588, 0]
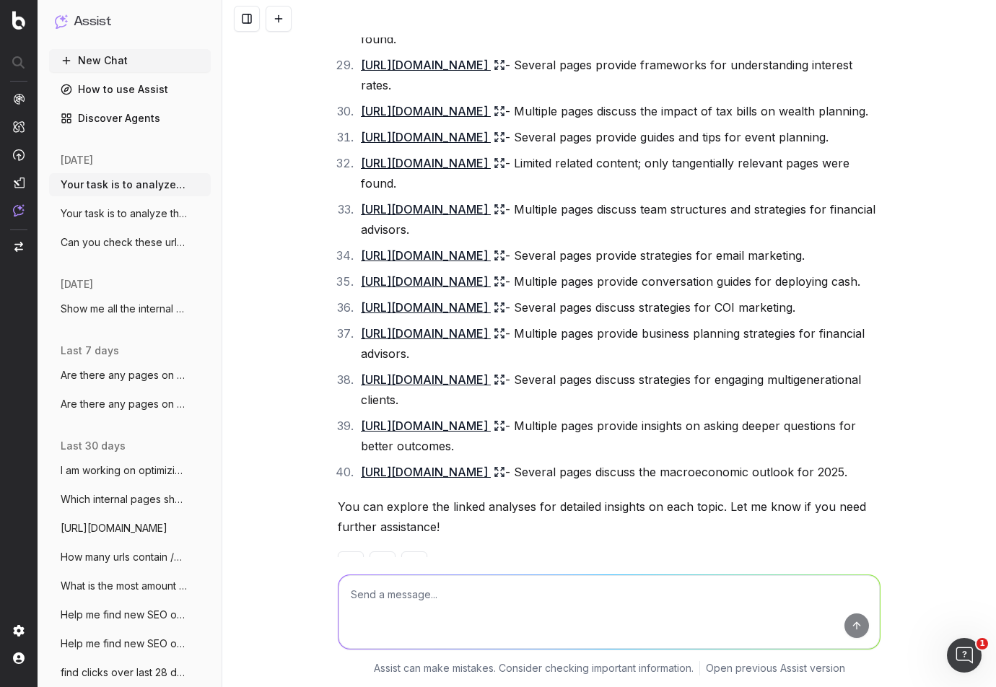
click at [950, 525] on div "Your task is to analyze this list of urls and identify which of these urls has …" at bounding box center [609, 343] width 774 height 687
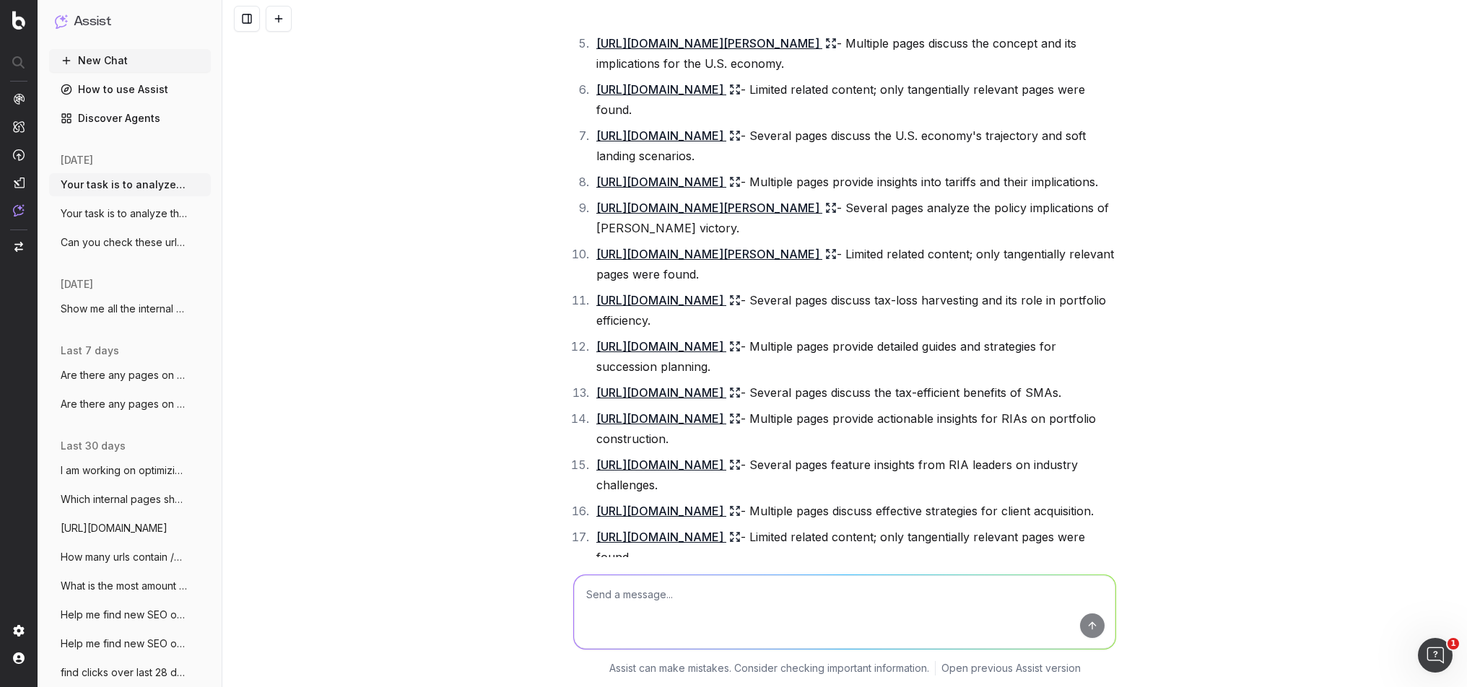
scroll to position [3476, 0]
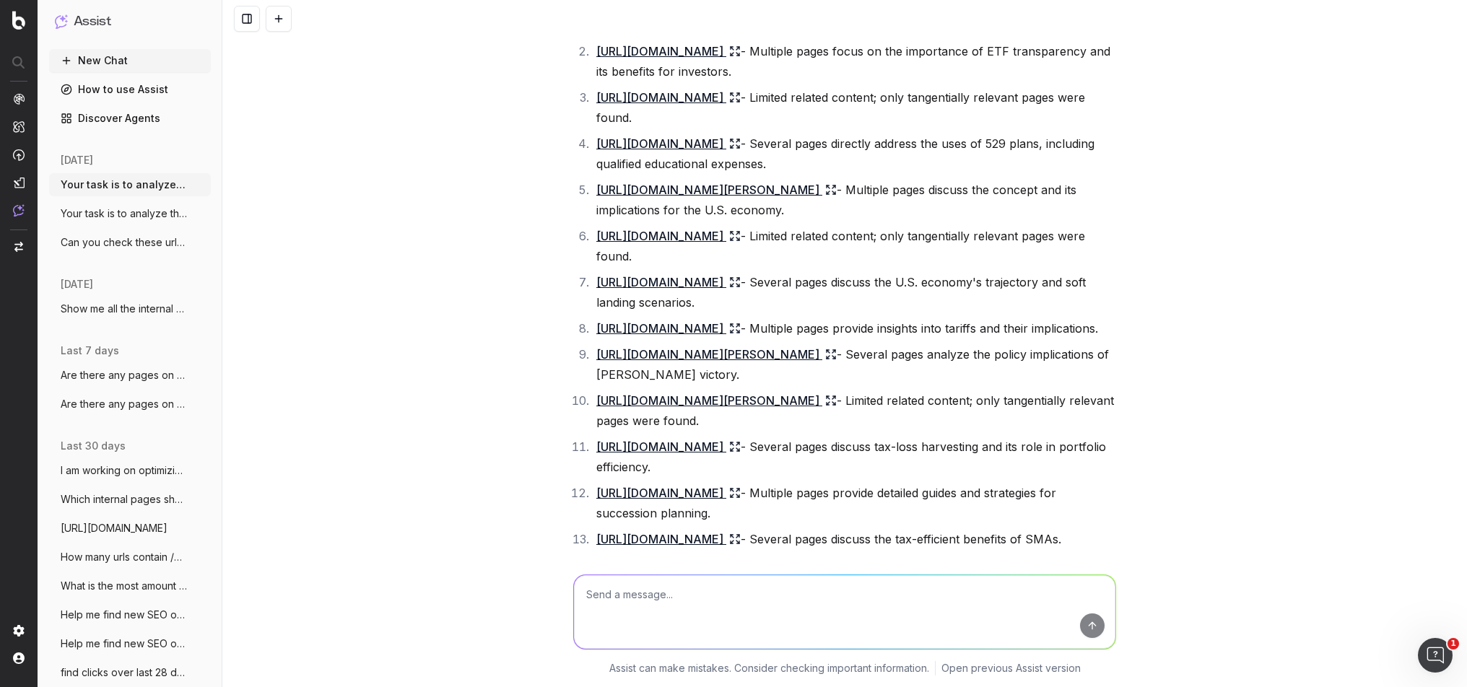
drag, startPoint x: 946, startPoint y: 461, endPoint x: 579, endPoint y: 444, distance: 367.8
copy ol "https://www.capitalgroup.com/ria/insights/articles/world-2030-investing-next-de…"
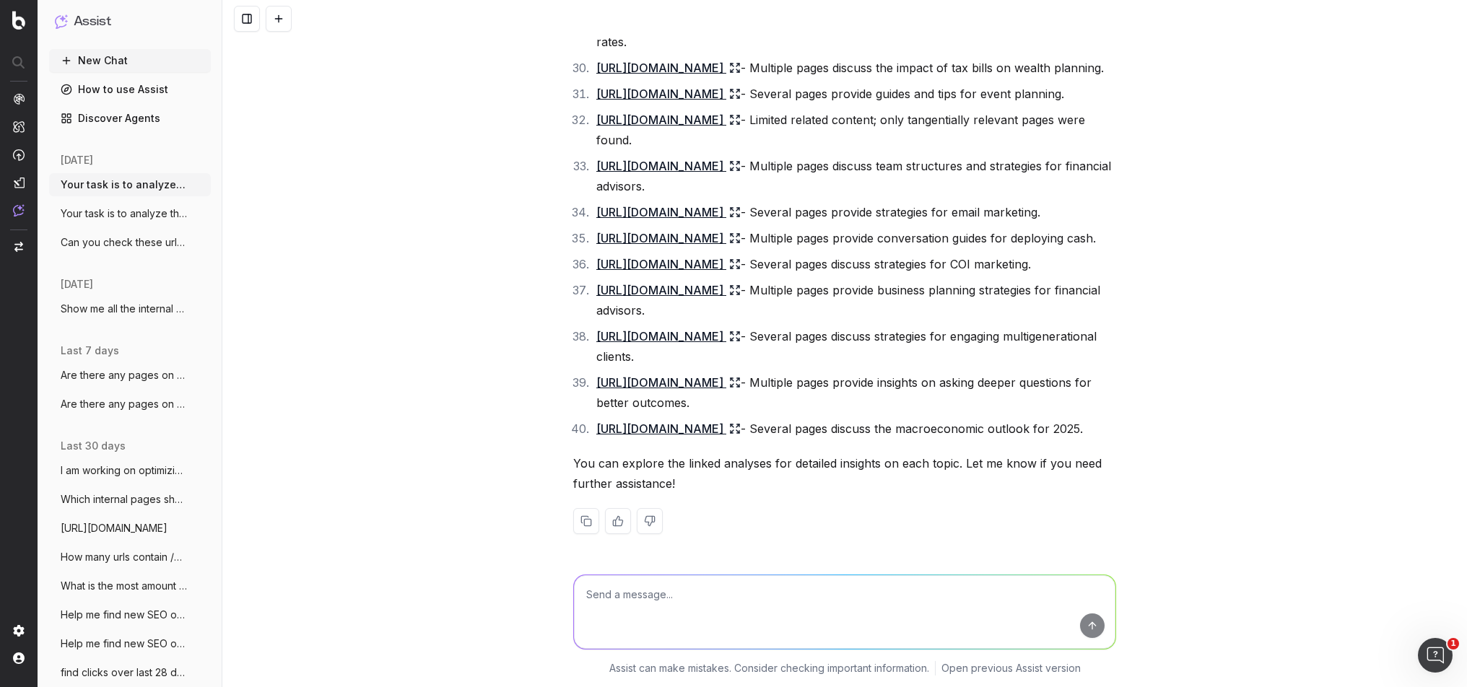
scroll to position [5845, 0]
click at [667, 598] on textarea at bounding box center [844, 612] width 541 height 74
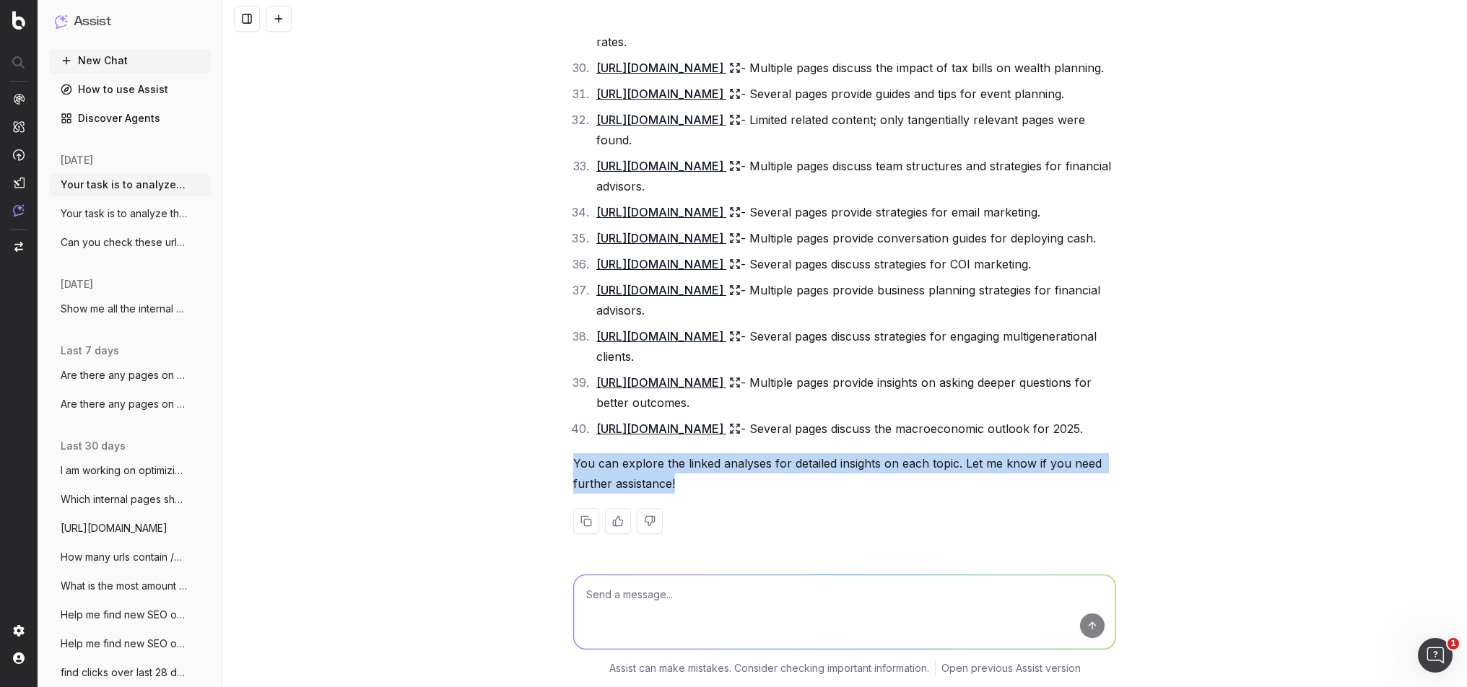
drag, startPoint x: 698, startPoint y: 489, endPoint x: 571, endPoint y: 464, distance: 129.4
click at [573, 464] on p "You can explore the linked analyses for detailed insights on each topic. Let me…" at bounding box center [844, 473] width 543 height 40
click at [607, 474] on p "You can explore the linked analyses for detailed insights on each topic. Let me…" at bounding box center [844, 473] width 543 height 40
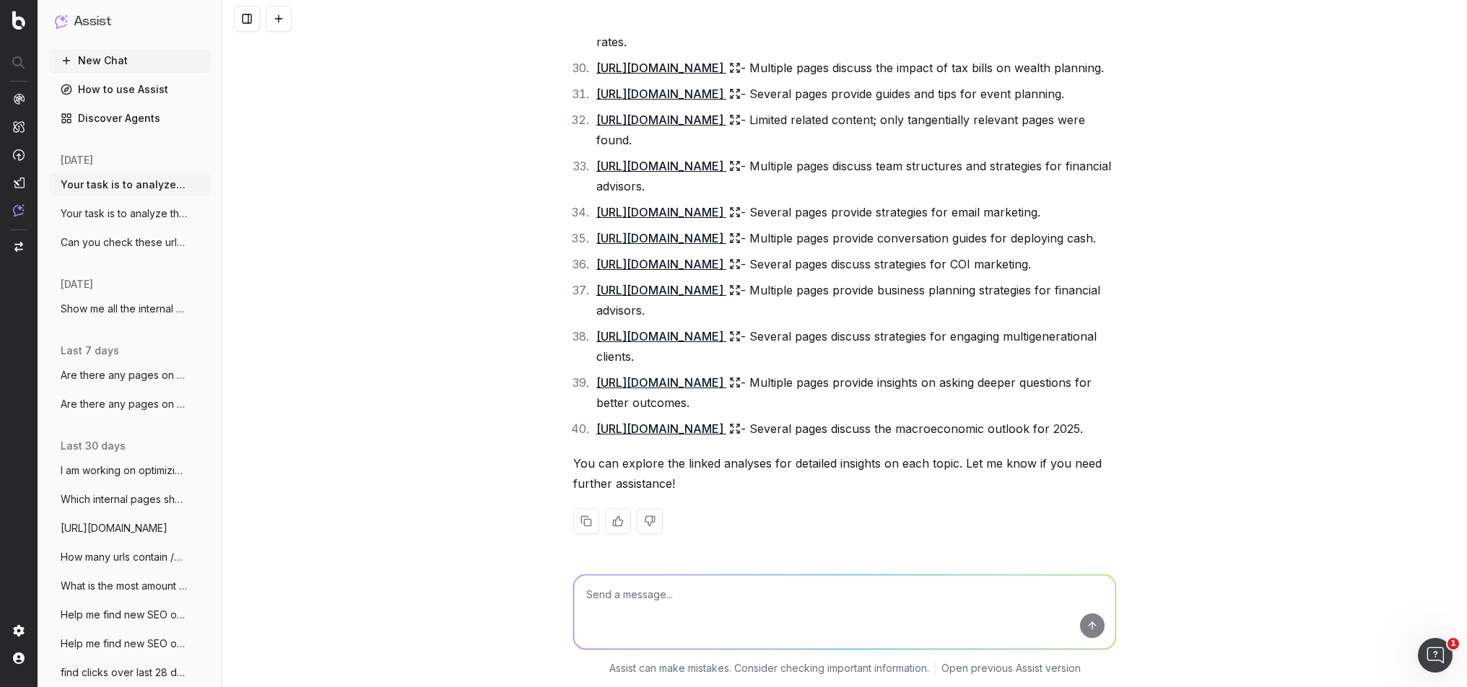
drag, startPoint x: 1367, startPoint y: 398, endPoint x: 1335, endPoint y: 373, distance: 40.6
click at [996, 398] on div "Your task is to analyze this list of urls and identify which of these urls has …" at bounding box center [844, 343] width 1245 height 687
